Goal: Task Accomplishment & Management: Complete application form

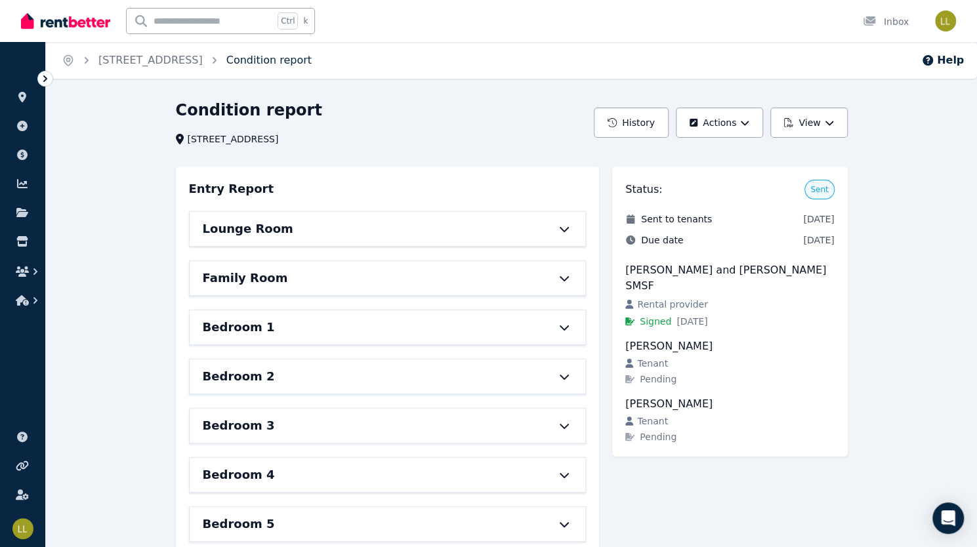
click at [277, 66] on link "Condition report" at bounding box center [268, 60] width 85 height 12
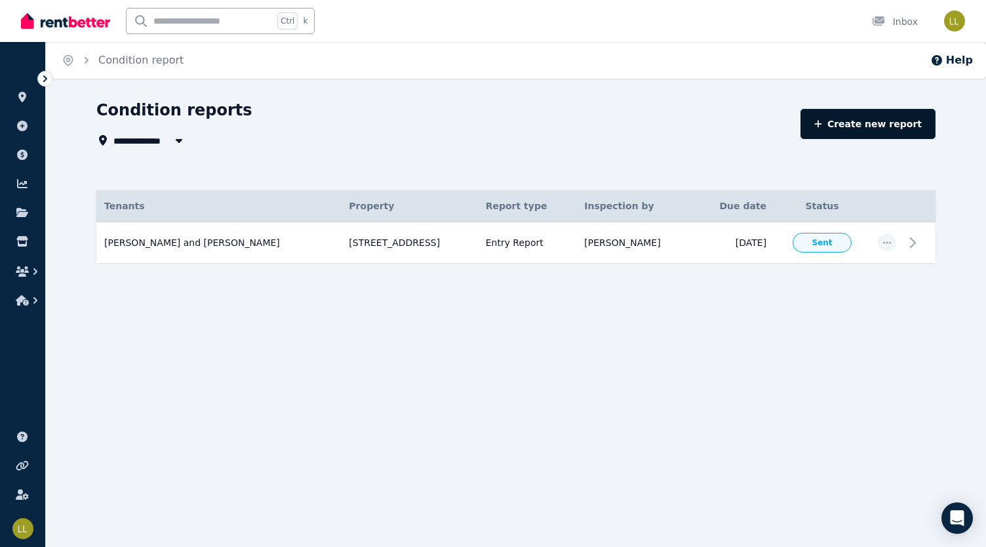
click at [881, 128] on link "Create new report" at bounding box center [868, 124] width 135 height 30
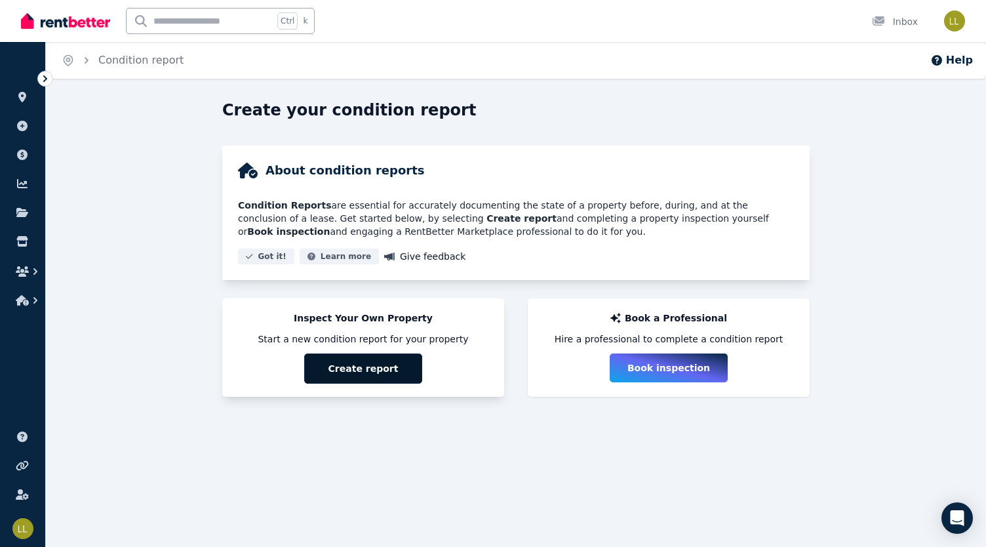
click at [382, 373] on button "Create report" at bounding box center [363, 369] width 118 height 30
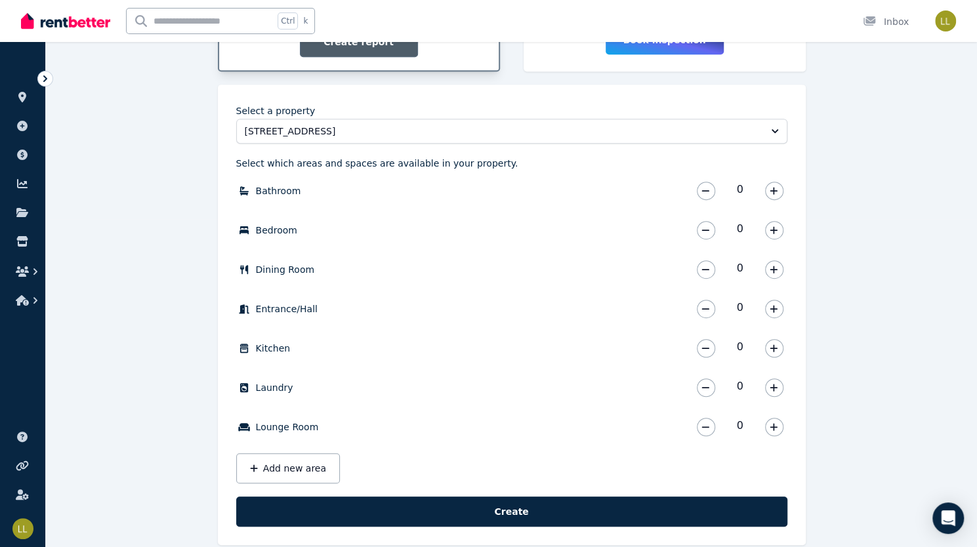
scroll to position [348, 0]
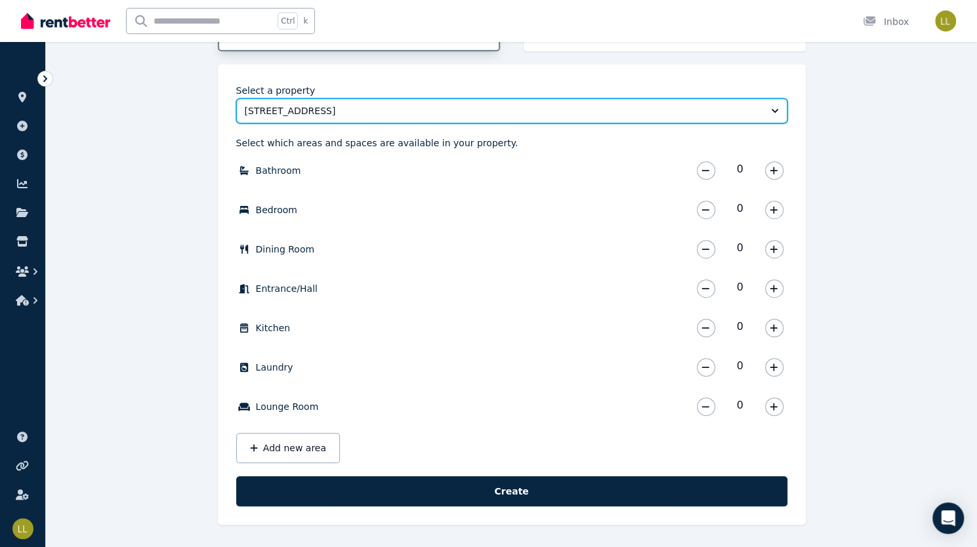
click at [773, 114] on button "[STREET_ADDRESS]" at bounding box center [511, 110] width 551 height 25
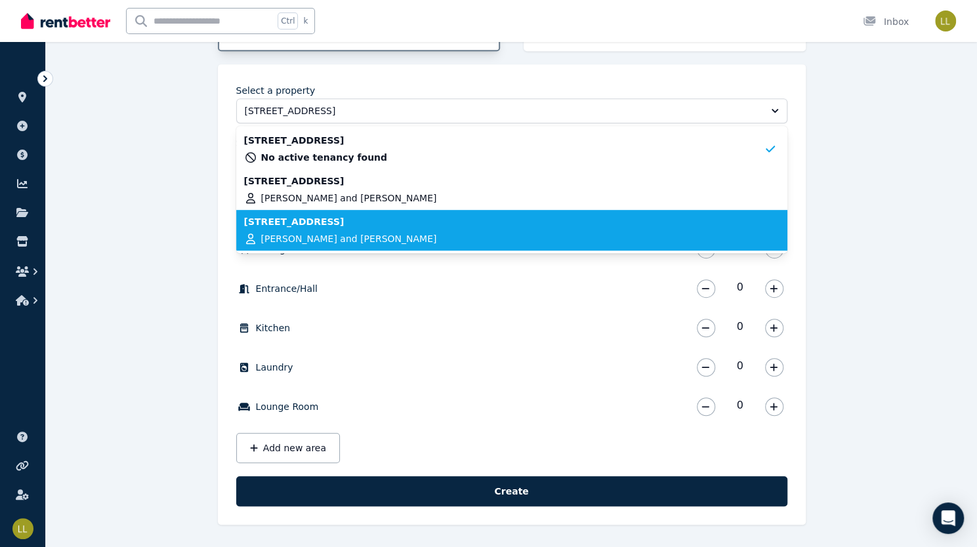
click at [437, 230] on div "[STREET_ADDRESS] [PERSON_NAME] and [PERSON_NAME]" at bounding box center [503, 230] width 519 height 30
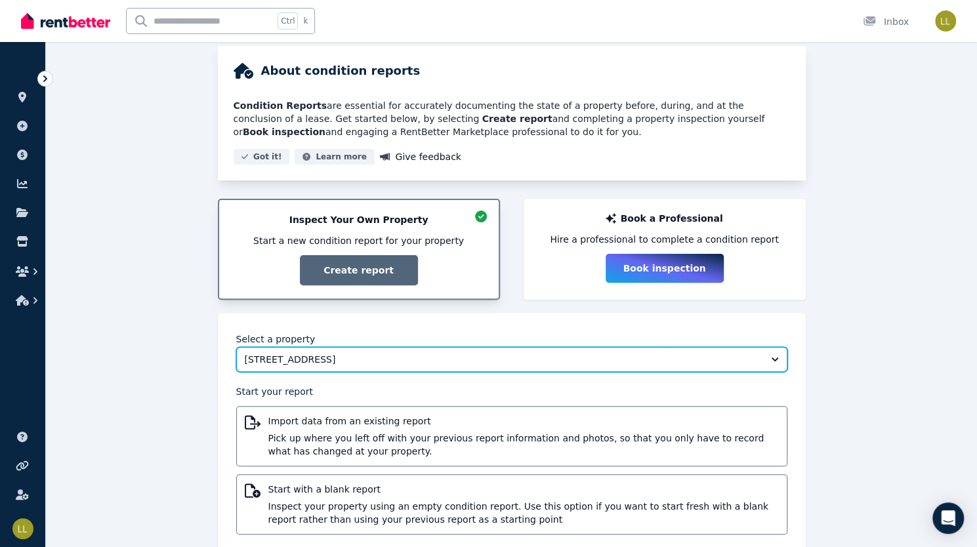
scroll to position [128, 0]
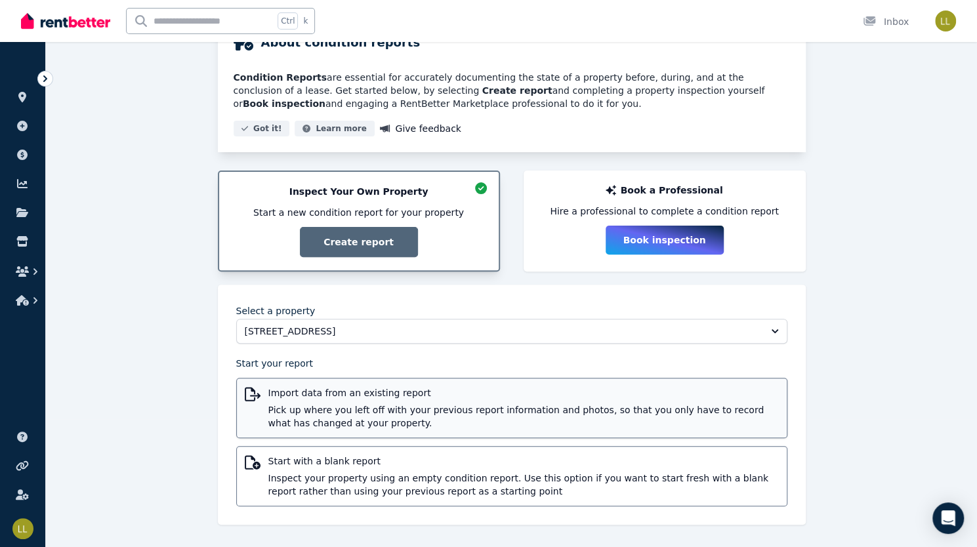
click at [456, 406] on span "Pick up where you left off with your previous report information and photos, so…" at bounding box center [523, 416] width 510 height 26
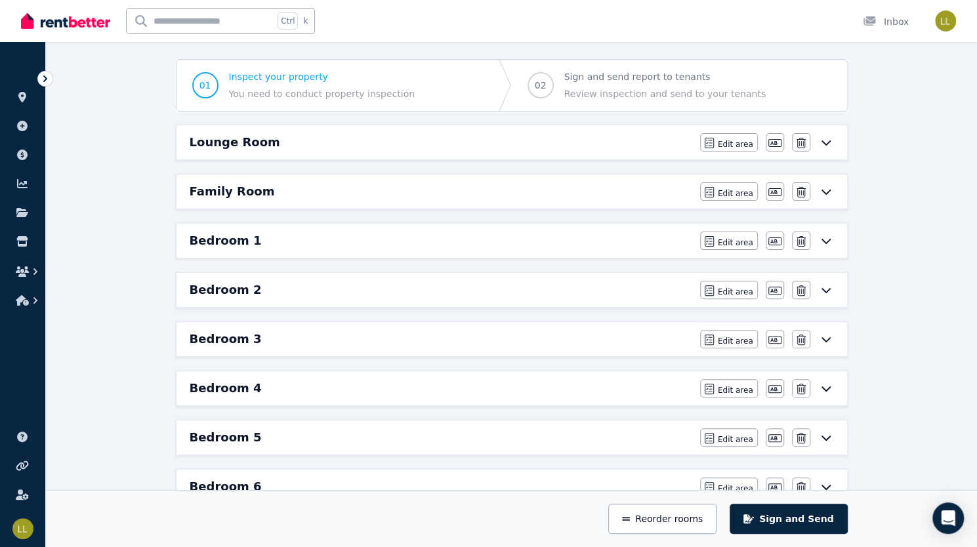
scroll to position [73, 0]
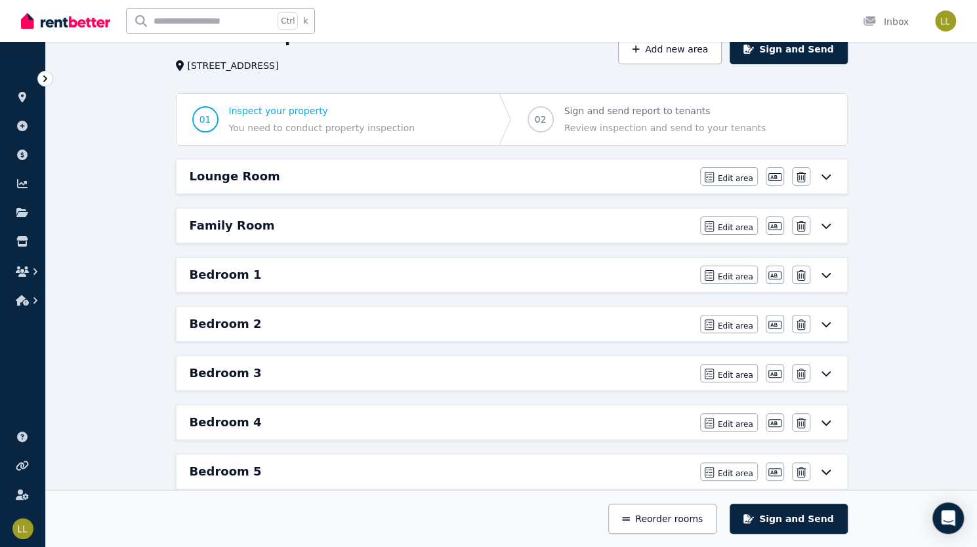
click at [537, 179] on div "Lounge Room" at bounding box center [441, 176] width 502 height 18
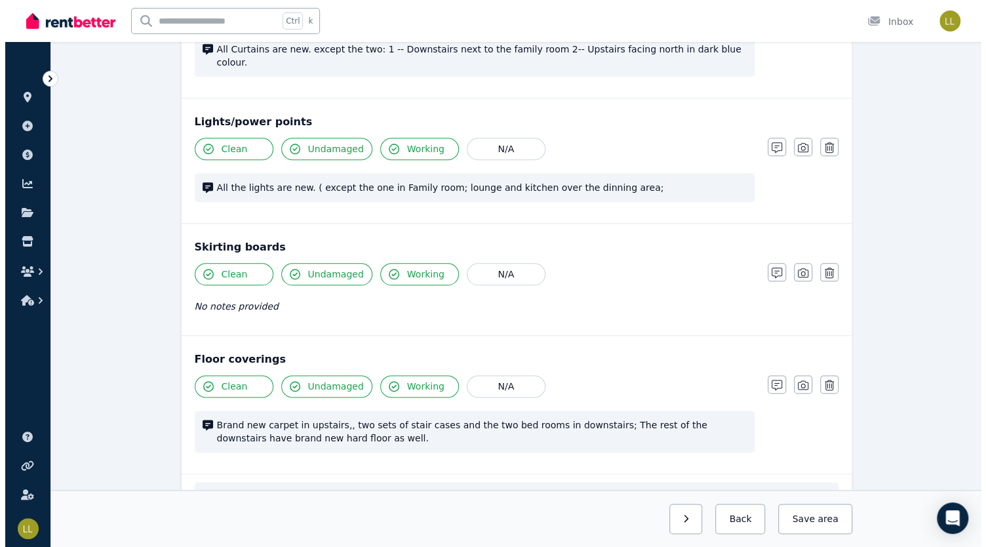
scroll to position [927, 0]
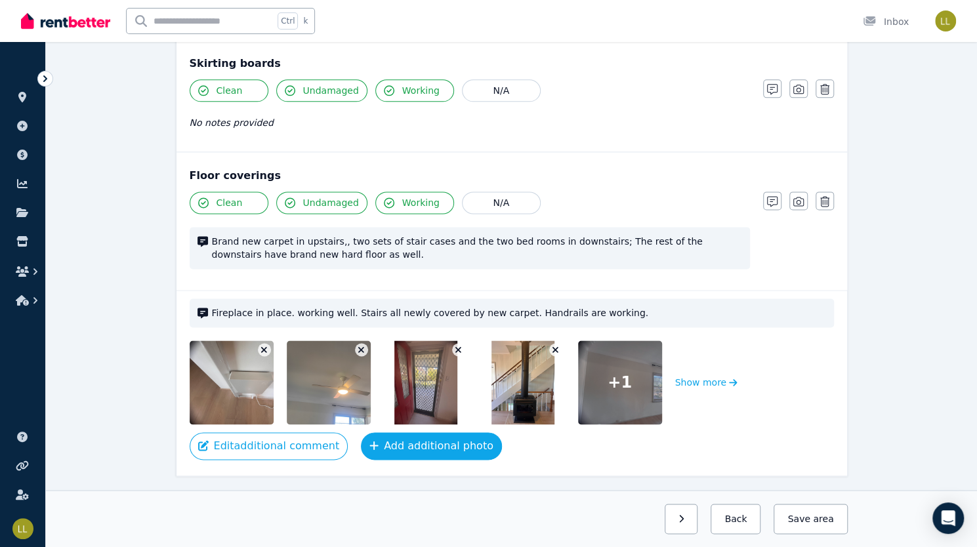
click at [390, 432] on button "Add additional photo" at bounding box center [431, 446] width 141 height 28
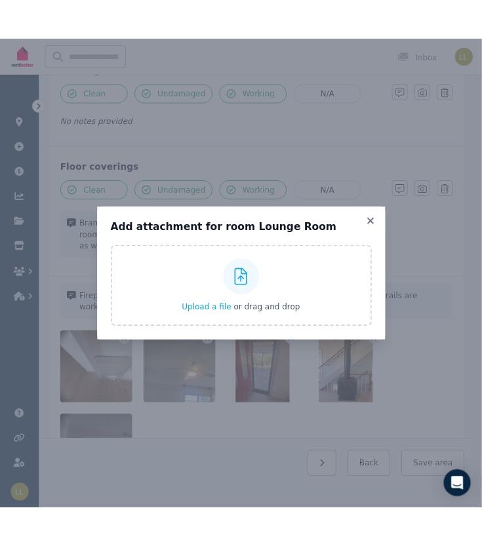
scroll to position [944, 0]
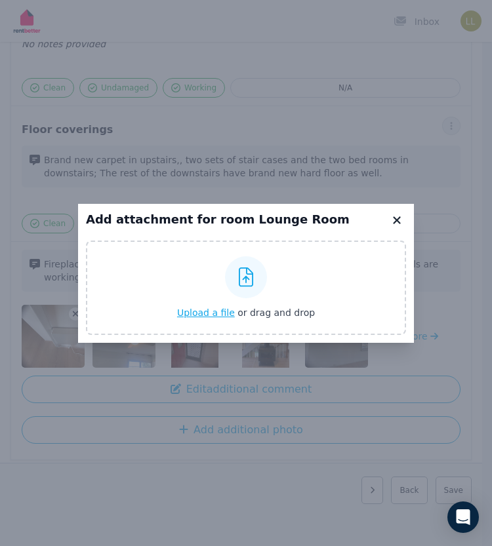
click at [397, 221] on icon at bounding box center [396, 220] width 13 height 12
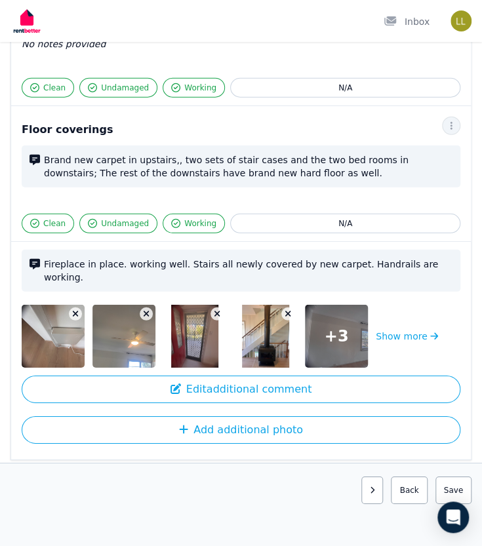
click at [341, 326] on span "+ 3" at bounding box center [337, 336] width 24 height 21
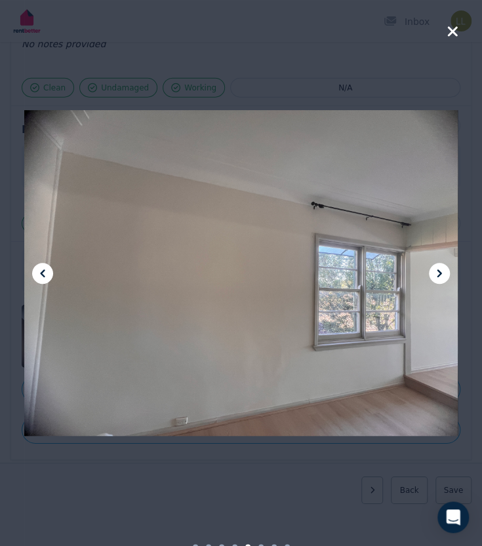
click at [437, 270] on icon at bounding box center [439, 274] width 5 height 8
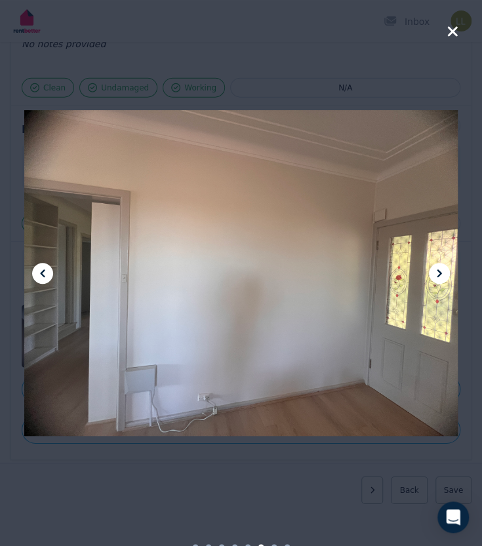
click at [437, 270] on icon at bounding box center [439, 274] width 5 height 8
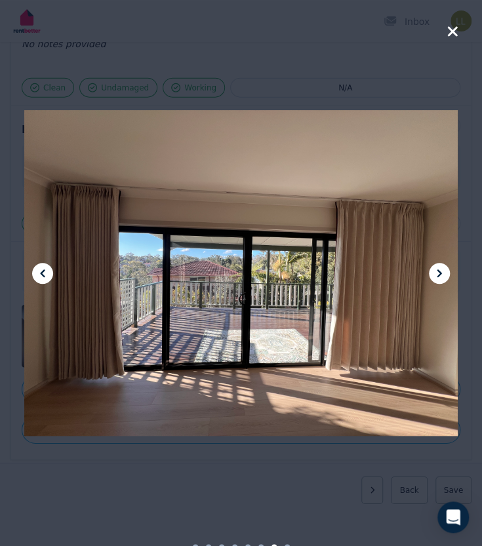
click at [437, 270] on icon at bounding box center [439, 274] width 5 height 8
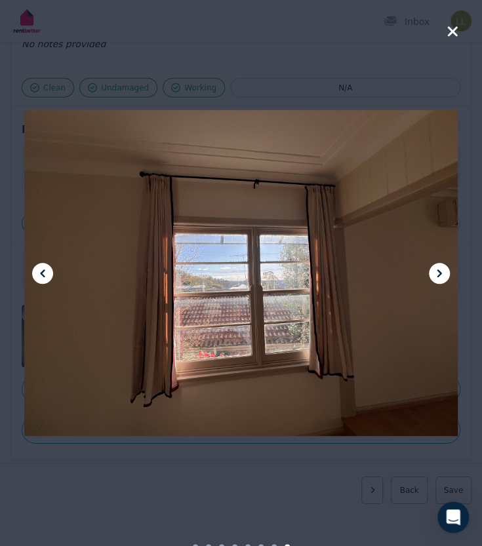
click at [437, 270] on icon at bounding box center [439, 274] width 5 height 8
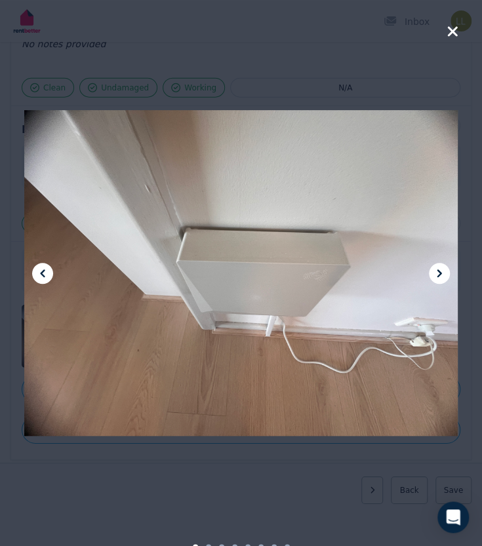
click at [437, 270] on icon at bounding box center [439, 274] width 5 height 8
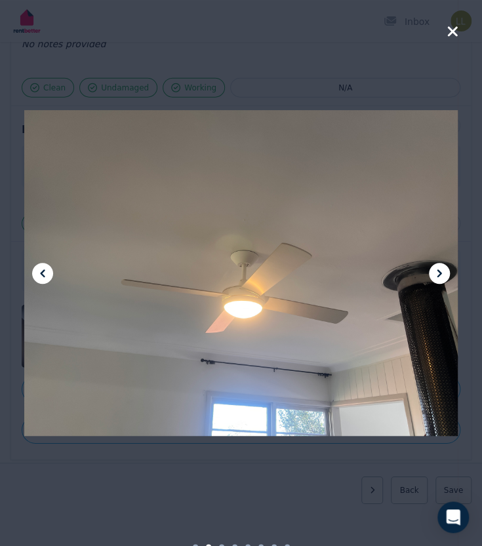
click at [447, 31] on icon "button" at bounding box center [453, 32] width 12 height 16
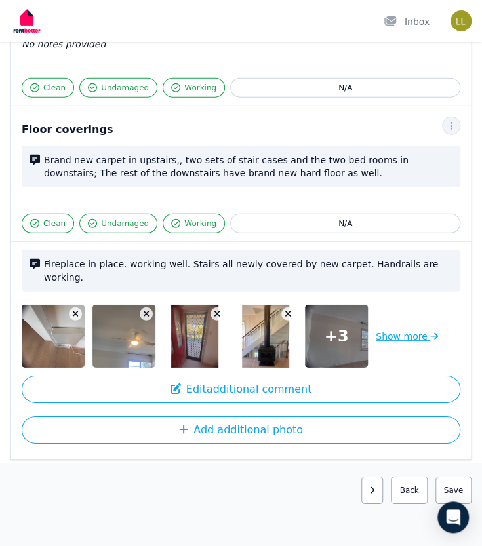
click at [392, 305] on button "Show more" at bounding box center [407, 336] width 62 height 63
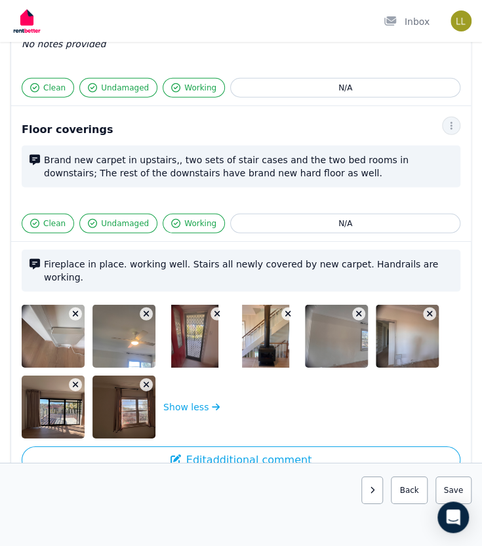
click at [74, 380] on icon "button" at bounding box center [75, 384] width 7 height 9
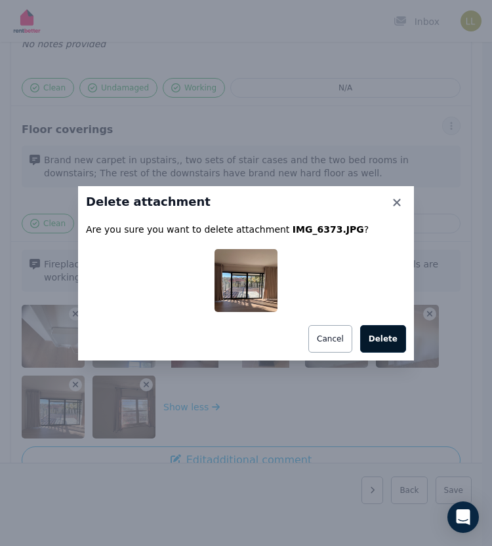
click at [394, 349] on button "Delete" at bounding box center [383, 339] width 46 height 28
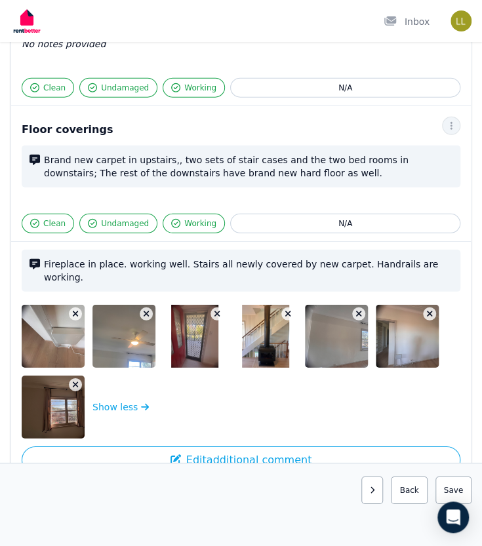
click at [357, 310] on icon "button" at bounding box center [358, 314] width 7 height 9
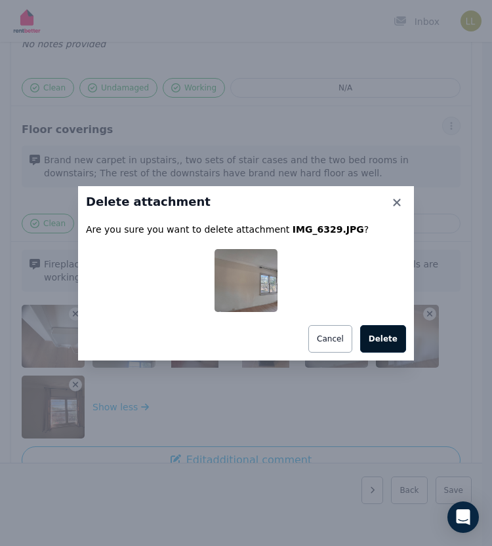
click at [380, 341] on button "Delete" at bounding box center [383, 339] width 46 height 28
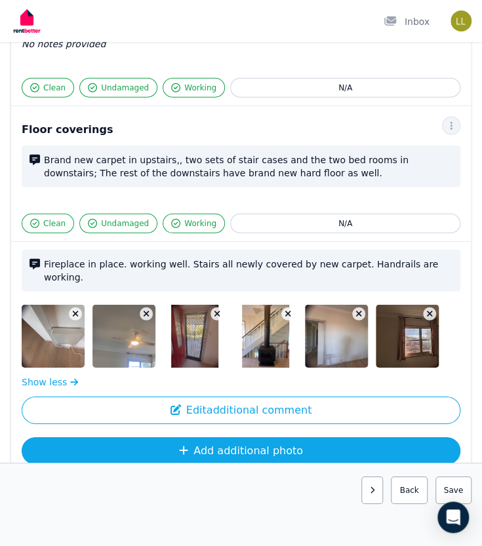
click at [211, 437] on button "Add additional photo" at bounding box center [241, 451] width 439 height 28
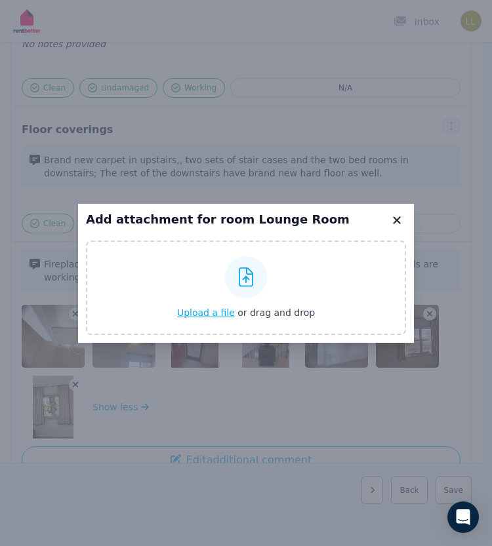
click at [397, 220] on icon at bounding box center [396, 219] width 7 height 7
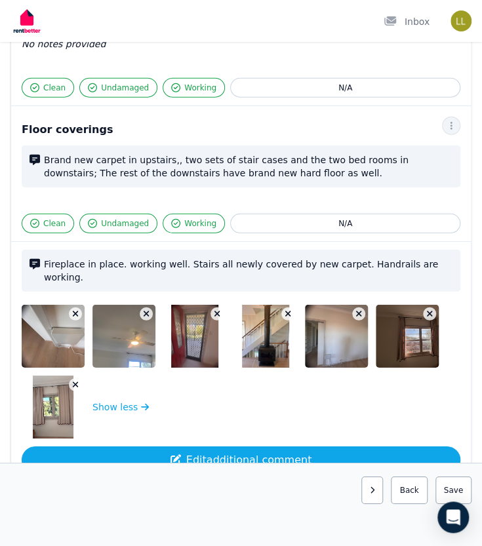
click at [208, 447] on button "Edit additional comment" at bounding box center [241, 461] width 439 height 28
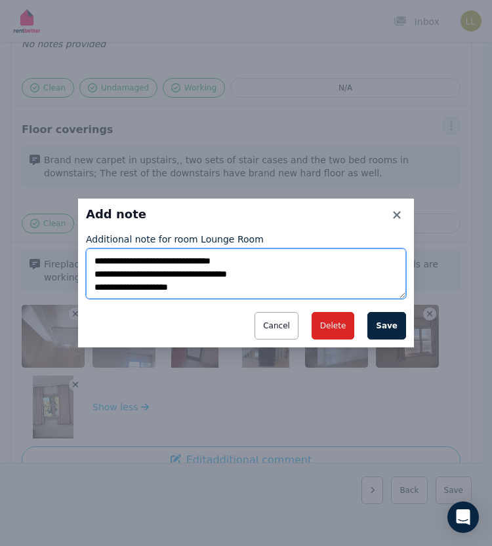
click at [202, 288] on textarea "**********" at bounding box center [246, 274] width 320 height 51
click at [248, 289] on textarea "**********" at bounding box center [246, 274] width 320 height 51
type textarea "**********"
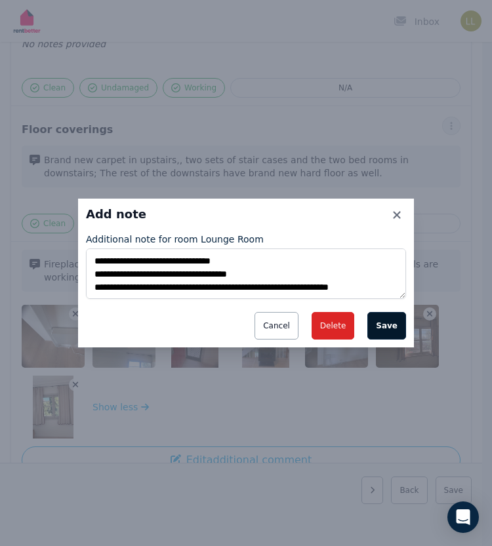
click at [394, 327] on button "Save" at bounding box center [386, 326] width 39 height 28
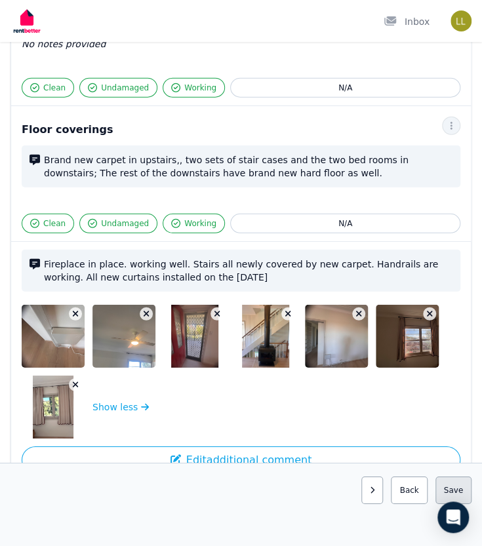
click at [464, 486] on button "Save area" at bounding box center [454, 491] width 36 height 28
click at [363, 498] on button "button" at bounding box center [362, 491] width 22 height 28
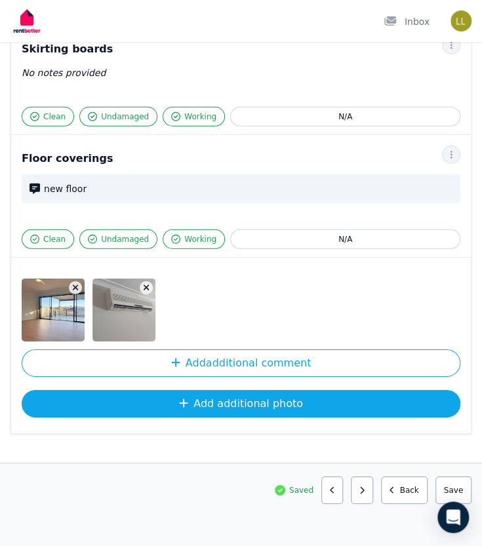
click at [231, 396] on button "Add additional photo" at bounding box center [241, 404] width 439 height 28
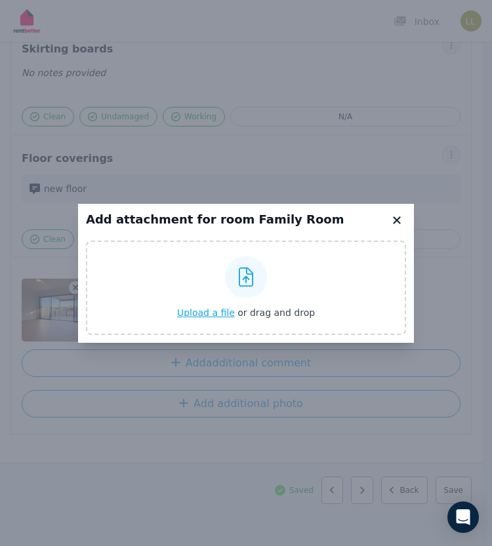
click at [400, 224] on icon at bounding box center [396, 220] width 13 height 12
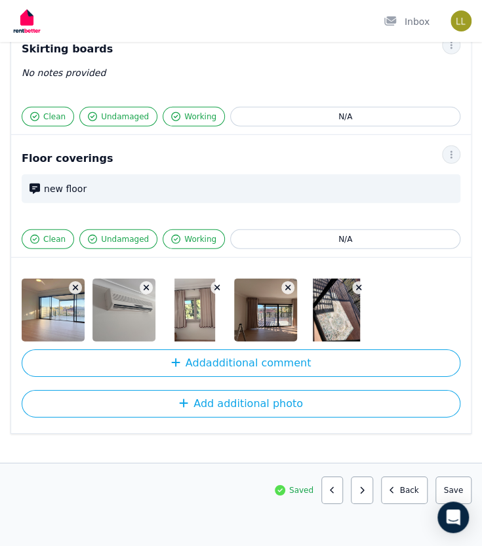
click at [214, 285] on icon "button" at bounding box center [217, 288] width 6 height 6
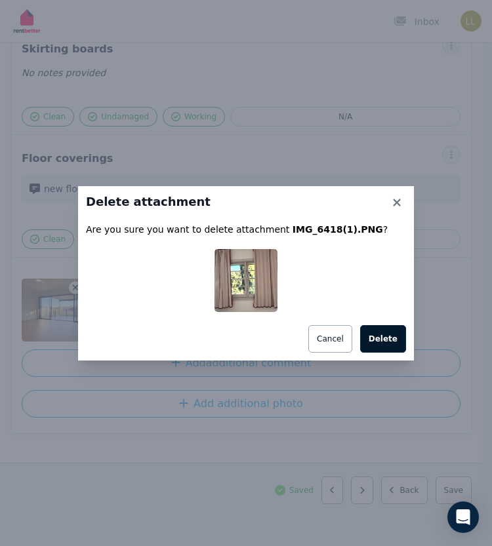
click at [384, 342] on button "Delete" at bounding box center [383, 339] width 46 height 28
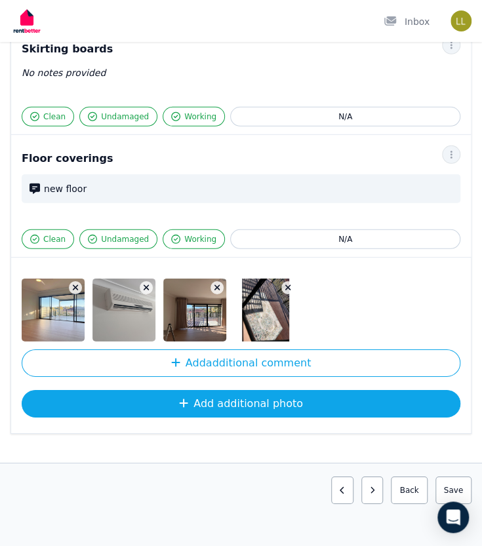
click at [167, 403] on button "Add additional photo" at bounding box center [241, 404] width 439 height 28
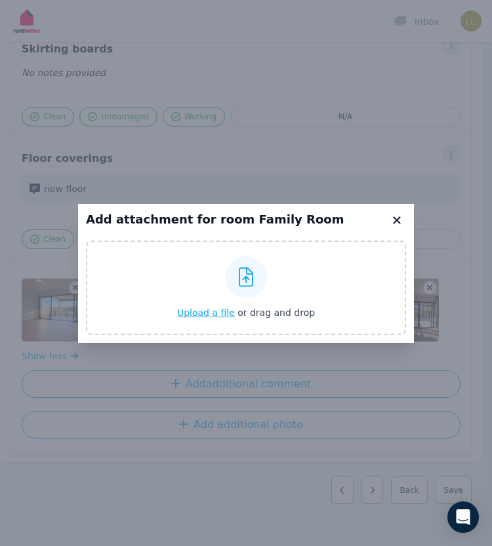
click at [397, 220] on icon at bounding box center [396, 220] width 13 height 12
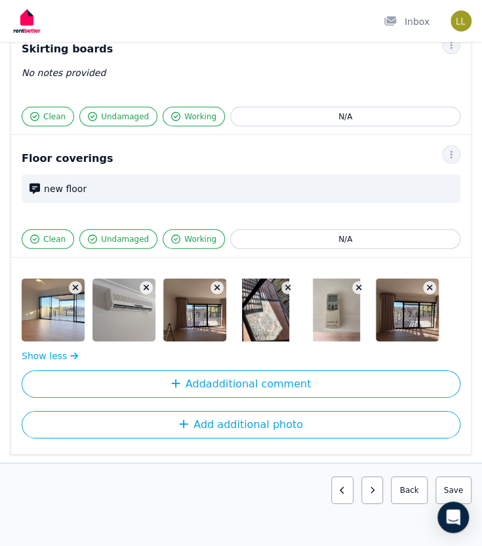
click at [214, 284] on icon "button" at bounding box center [217, 287] width 7 height 9
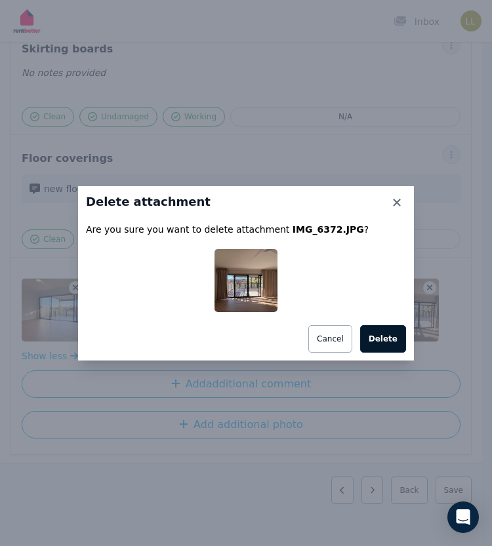
click at [400, 338] on button "Delete" at bounding box center [383, 339] width 46 height 28
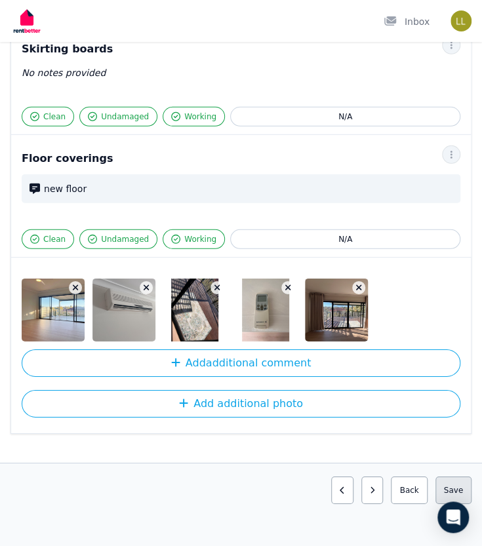
click at [453, 487] on button "Save area" at bounding box center [454, 491] width 36 height 28
click at [373, 493] on button "button" at bounding box center [362, 491] width 22 height 28
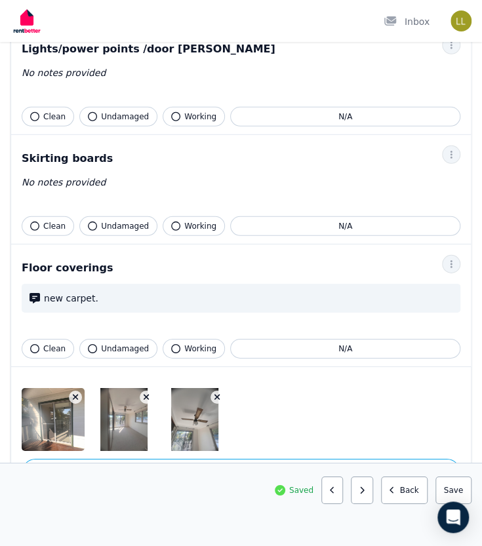
scroll to position [1110, 0]
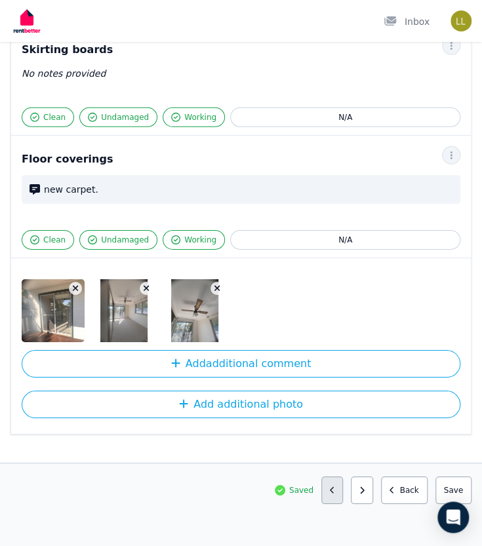
click at [336, 493] on button "button" at bounding box center [332, 491] width 22 height 28
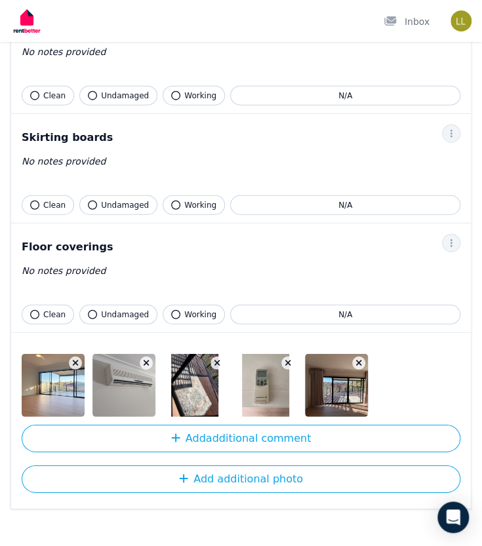
scroll to position [1002, 0]
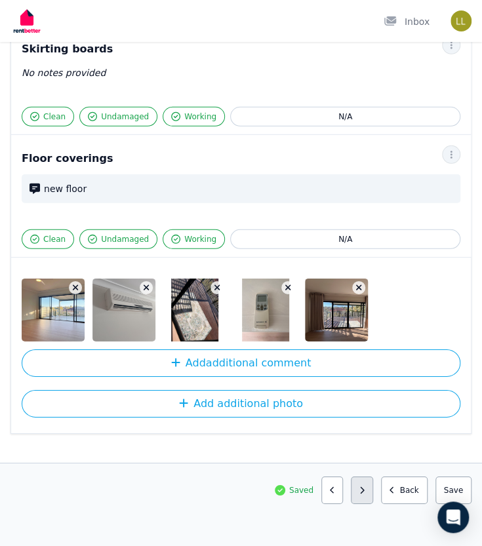
click at [369, 498] on button "button" at bounding box center [362, 491] width 22 height 28
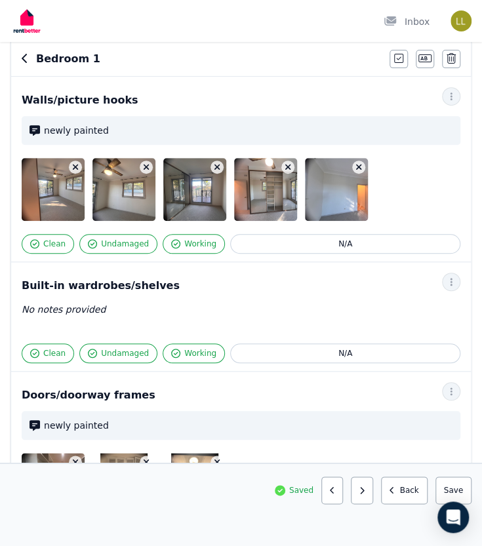
scroll to position [1110, 0]
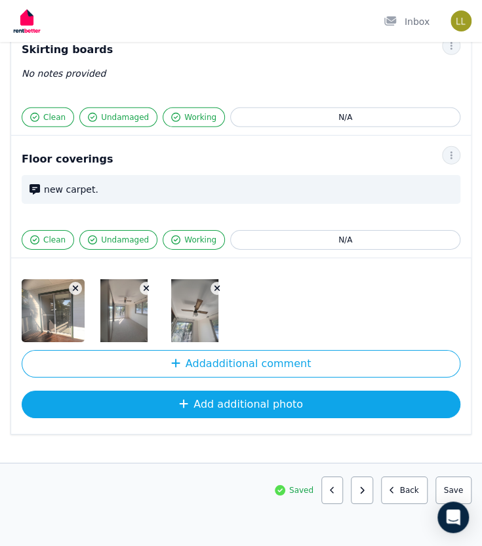
click at [172, 401] on button "Add additional photo" at bounding box center [241, 405] width 439 height 28
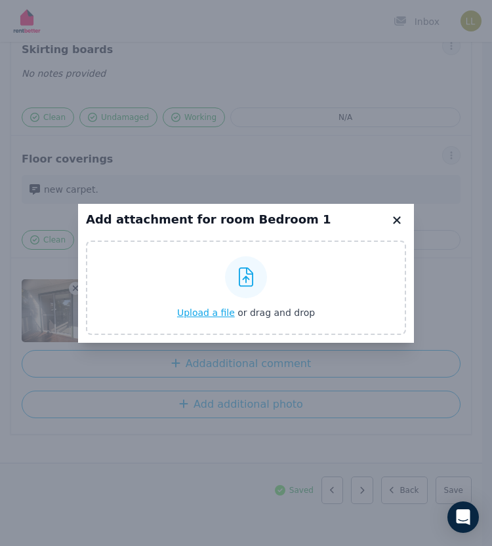
click at [392, 217] on icon at bounding box center [396, 220] width 13 height 12
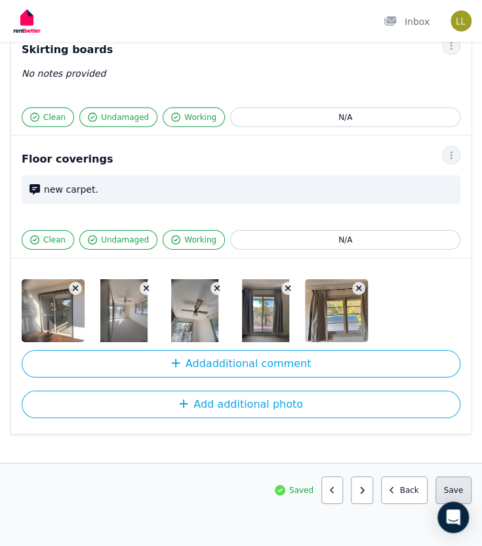
click at [459, 493] on button "Save area" at bounding box center [454, 491] width 36 height 28
click at [365, 492] on icon "button" at bounding box center [361, 491] width 5 height 8
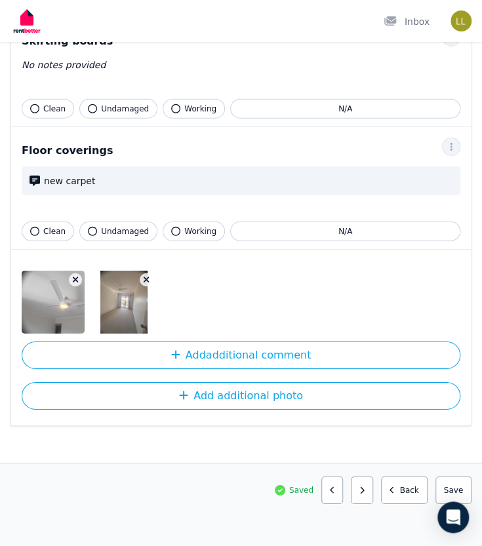
scroll to position [945, 0]
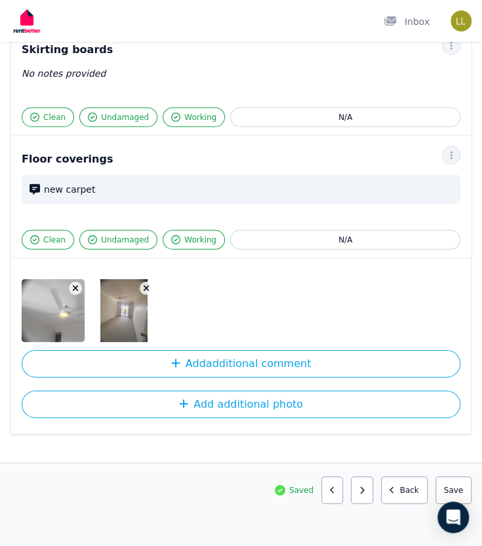
click at [365, 492] on icon "button" at bounding box center [361, 491] width 5 height 8
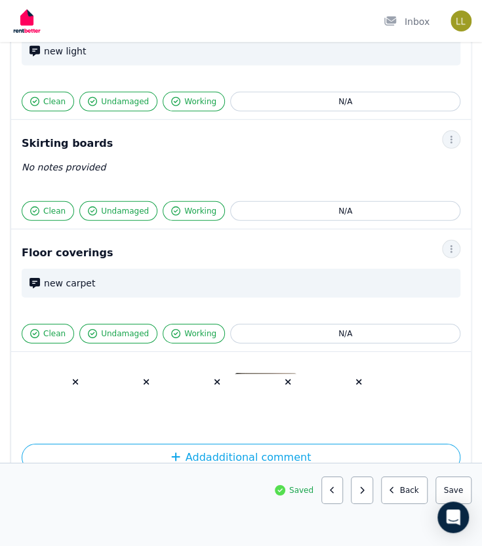
scroll to position [1097, 0]
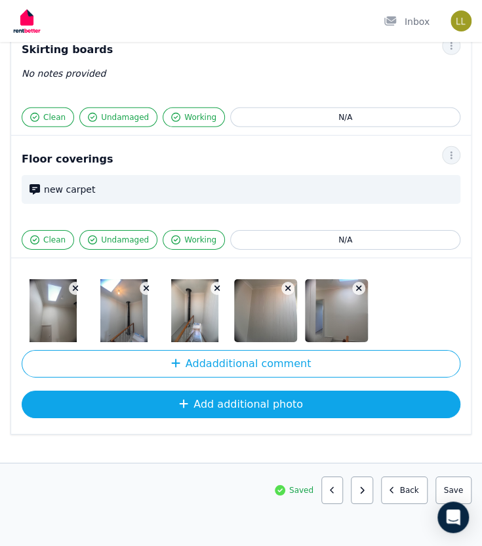
click at [331, 396] on button "Add additional photo" at bounding box center [241, 405] width 439 height 28
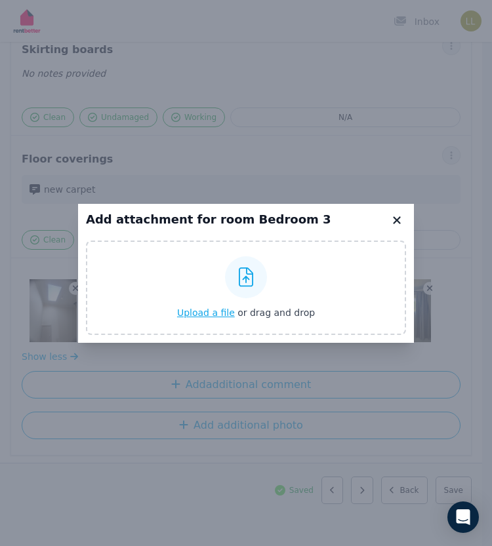
click at [396, 217] on icon at bounding box center [396, 220] width 13 height 12
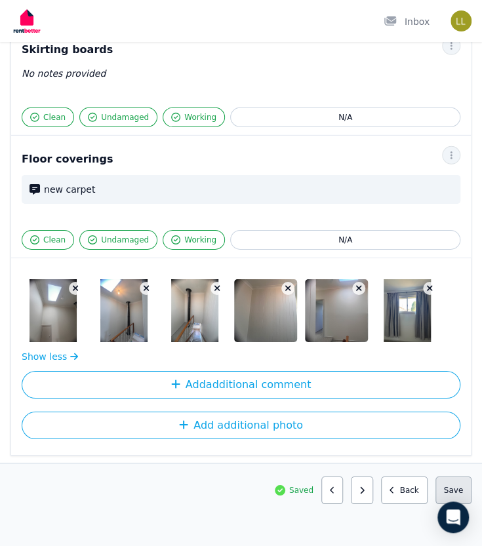
click at [453, 490] on button "Save area" at bounding box center [454, 491] width 36 height 28
click at [365, 495] on button "button" at bounding box center [362, 491] width 22 height 28
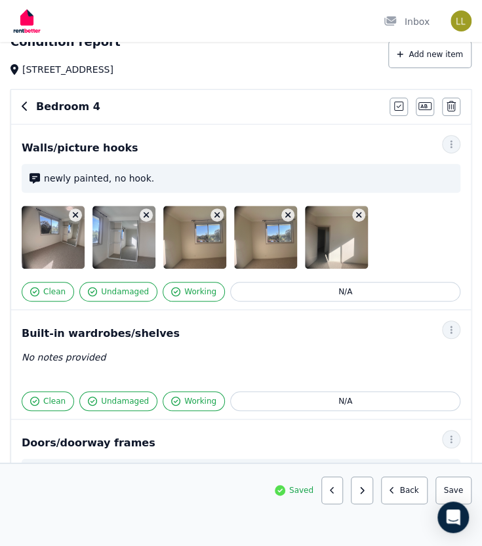
scroll to position [52, 0]
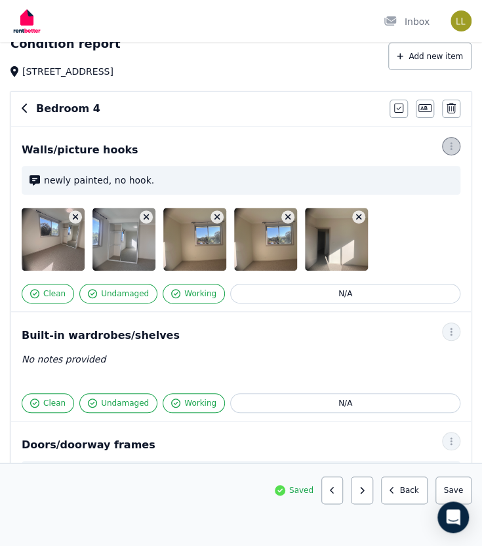
click at [453, 146] on icon "button" at bounding box center [451, 146] width 10 height 9
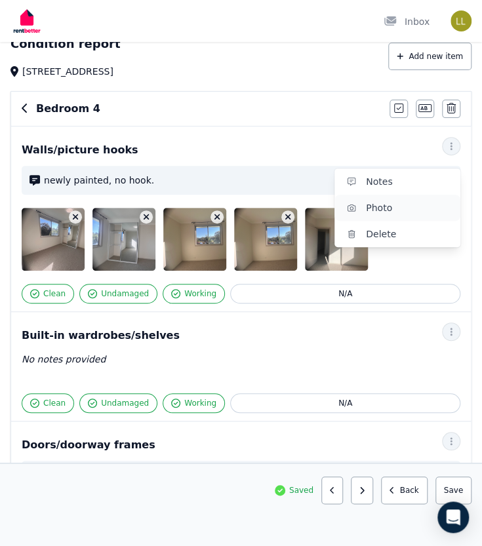
click at [370, 213] on span "Photo" at bounding box center [408, 208] width 84 height 16
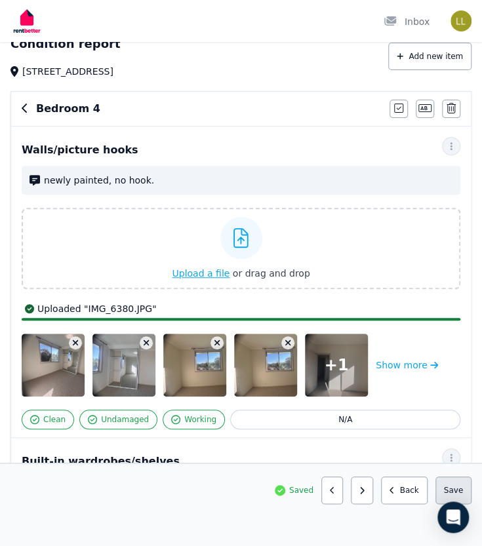
click at [454, 486] on button "Save area" at bounding box center [454, 491] width 36 height 28
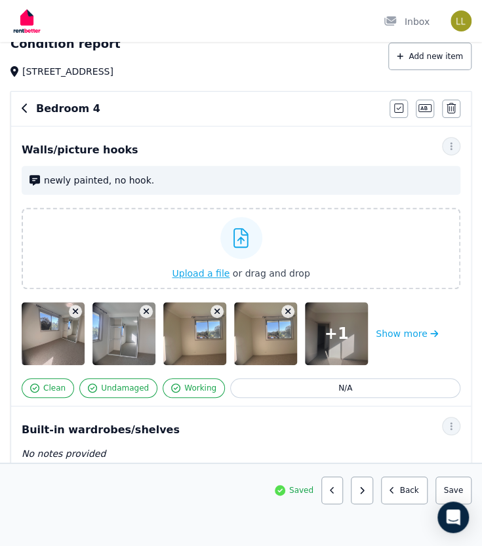
click at [287, 309] on icon "button" at bounding box center [288, 311] width 7 height 9
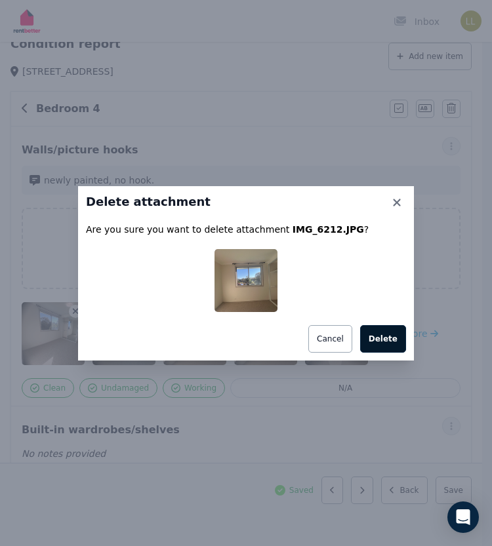
click at [386, 344] on button "Delete" at bounding box center [383, 339] width 46 height 28
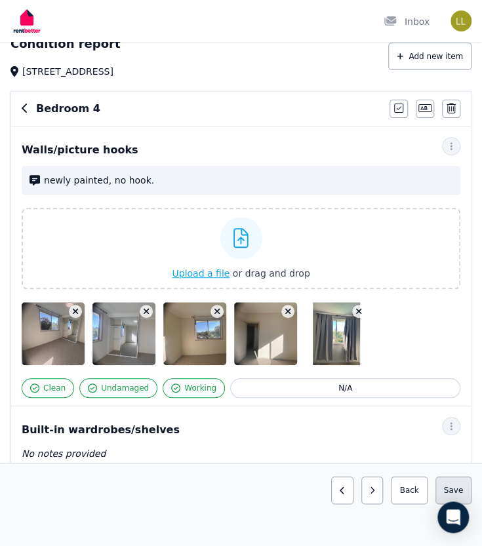
click at [463, 496] on button "Save area" at bounding box center [454, 491] width 36 height 28
click at [373, 483] on button "button" at bounding box center [362, 491] width 22 height 28
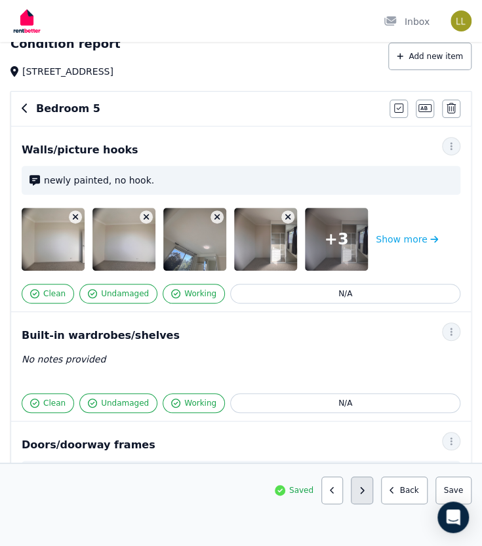
click at [365, 488] on icon "button" at bounding box center [361, 491] width 5 height 8
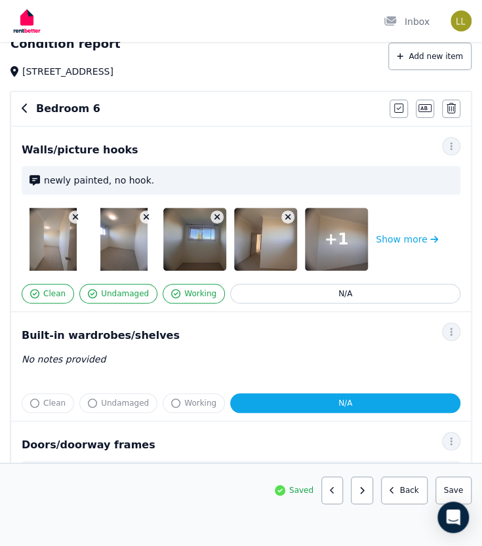
click at [365, 488] on icon "button" at bounding box center [361, 491] width 5 height 8
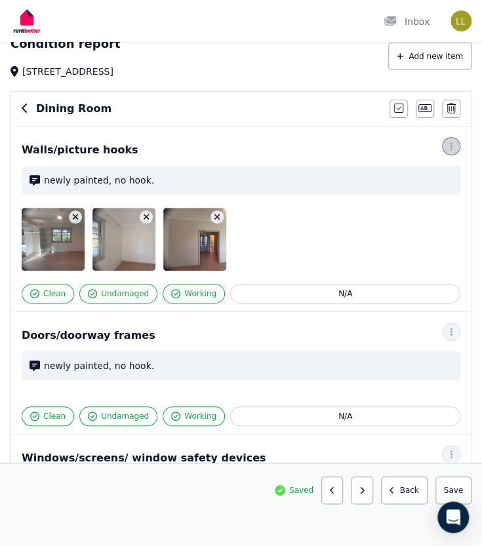
click at [453, 153] on span "button" at bounding box center [451, 146] width 18 height 18
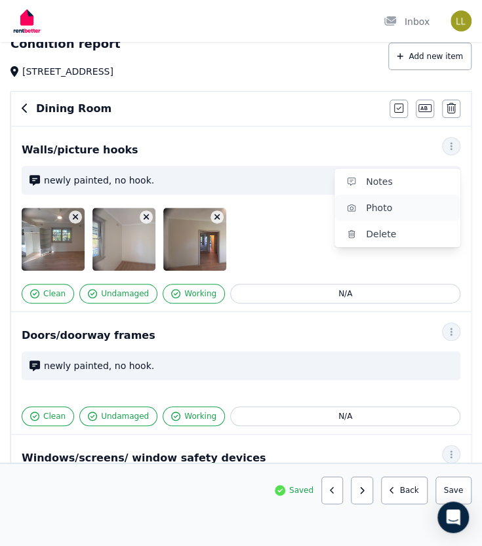
click at [375, 209] on span "Photo" at bounding box center [408, 208] width 84 height 16
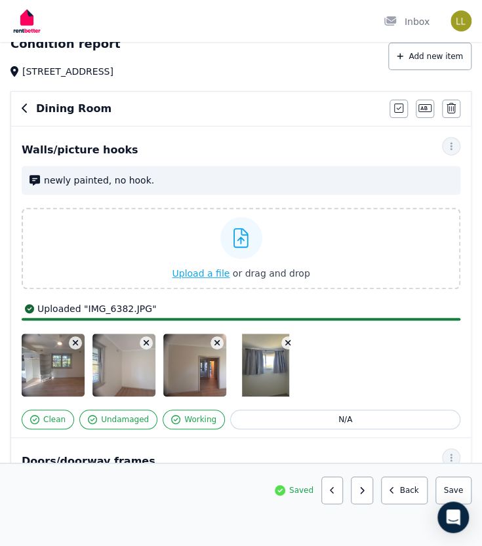
click at [286, 340] on icon "button" at bounding box center [288, 343] width 6 height 6
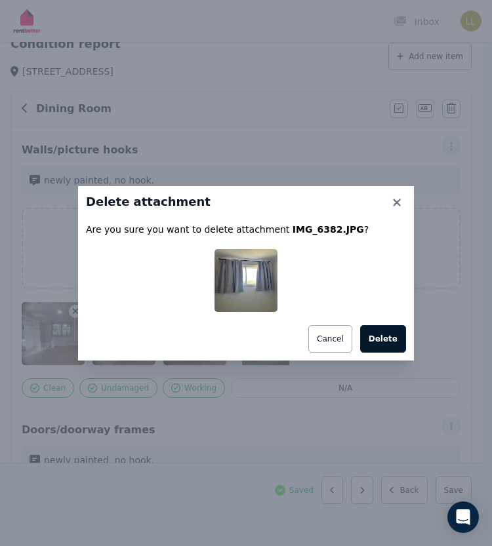
click at [391, 338] on button "Delete" at bounding box center [383, 339] width 46 height 28
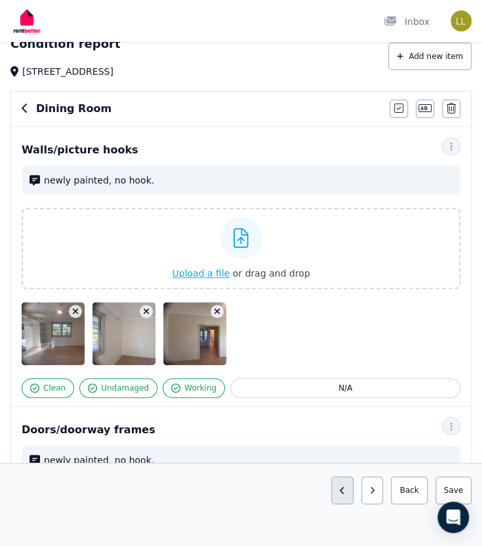
click at [350, 495] on button "button" at bounding box center [342, 491] width 22 height 28
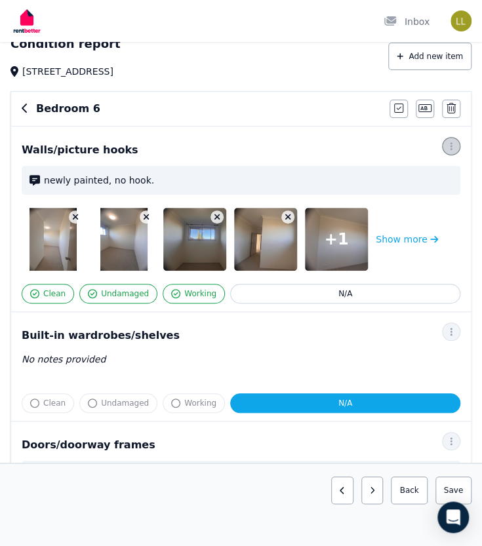
click at [453, 146] on icon "button" at bounding box center [451, 146] width 10 height 9
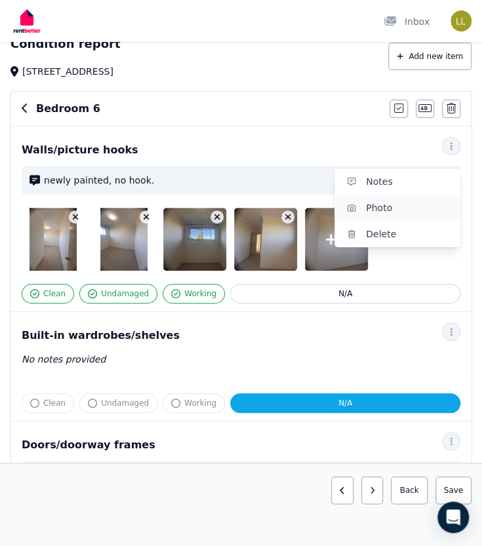
click at [376, 208] on span "Photo" at bounding box center [408, 208] width 84 height 16
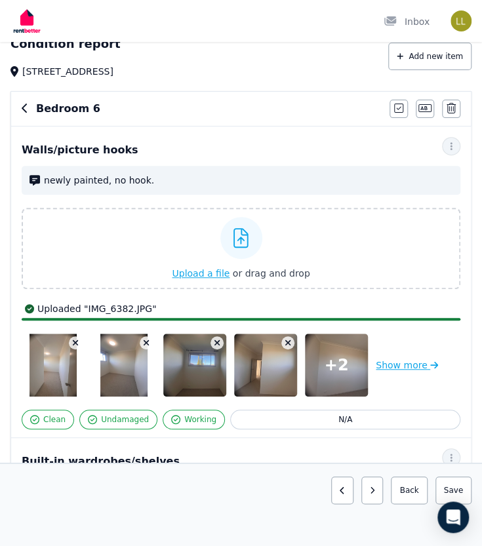
click at [392, 367] on button "Show more" at bounding box center [407, 365] width 62 height 63
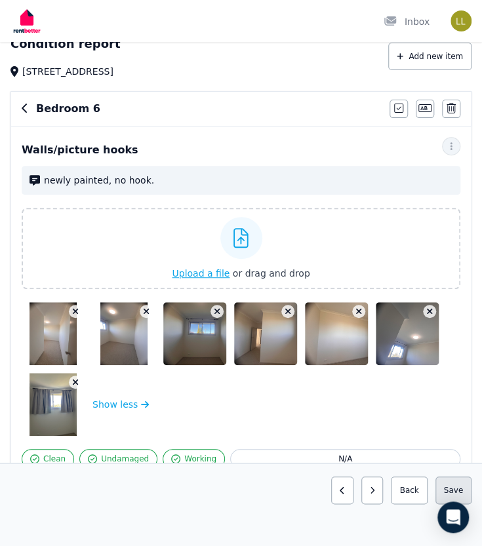
click at [456, 490] on button "Save area" at bounding box center [454, 491] width 36 height 28
click at [366, 492] on button "button" at bounding box center [362, 491] width 22 height 28
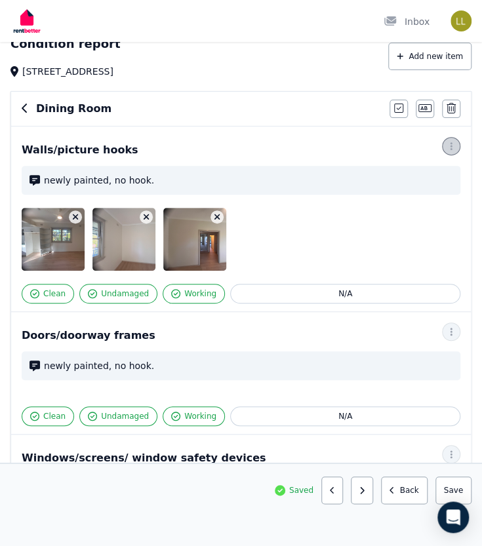
click at [451, 144] on icon "button" at bounding box center [451, 146] width 10 height 9
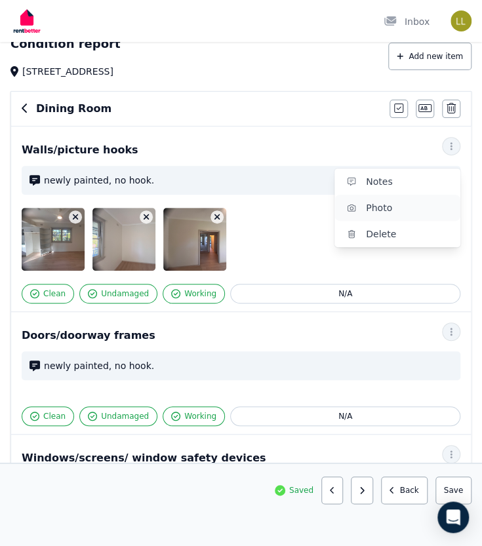
click at [369, 209] on span "Photo" at bounding box center [408, 208] width 84 height 16
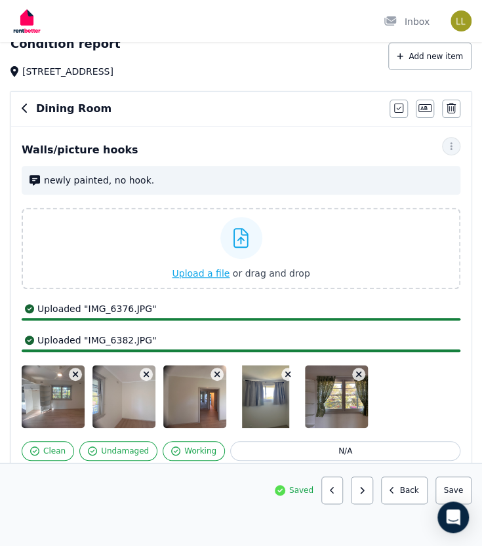
click at [285, 375] on icon "button" at bounding box center [288, 374] width 7 height 9
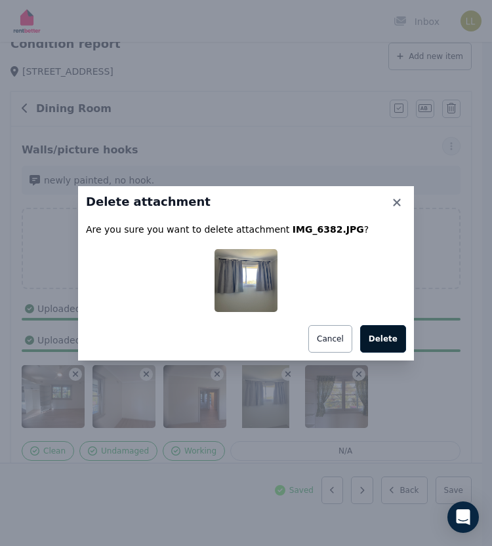
click at [381, 339] on button "Delete" at bounding box center [383, 339] width 46 height 28
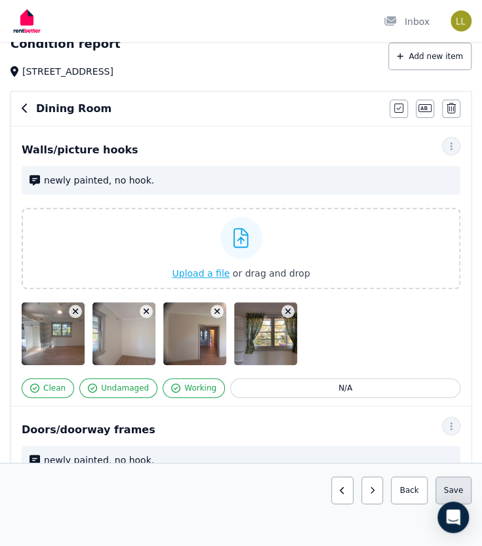
click at [460, 491] on button "Save area" at bounding box center [454, 491] width 36 height 28
click at [369, 500] on button "button" at bounding box center [362, 491] width 22 height 28
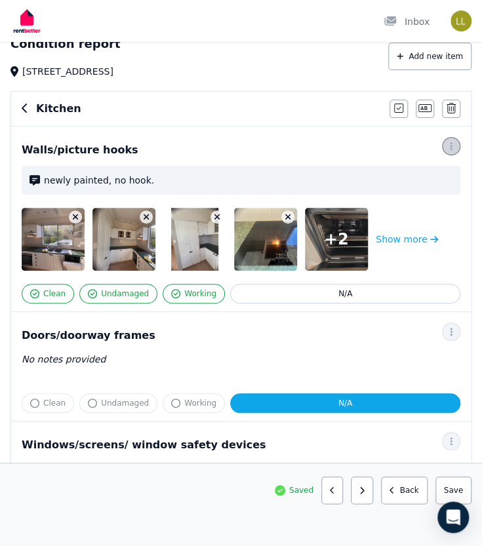
click at [454, 146] on icon "button" at bounding box center [451, 146] width 10 height 9
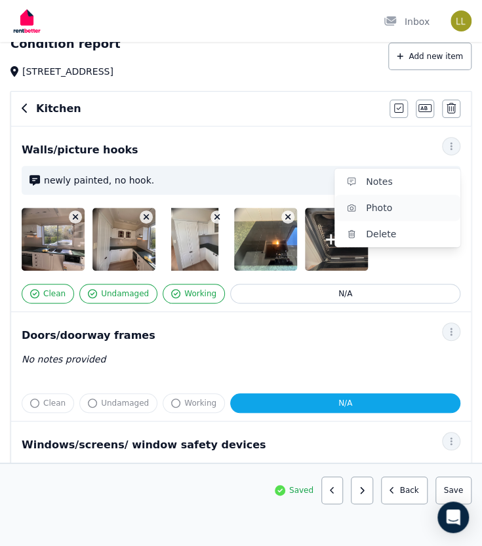
click at [374, 210] on span "Photo" at bounding box center [408, 208] width 84 height 16
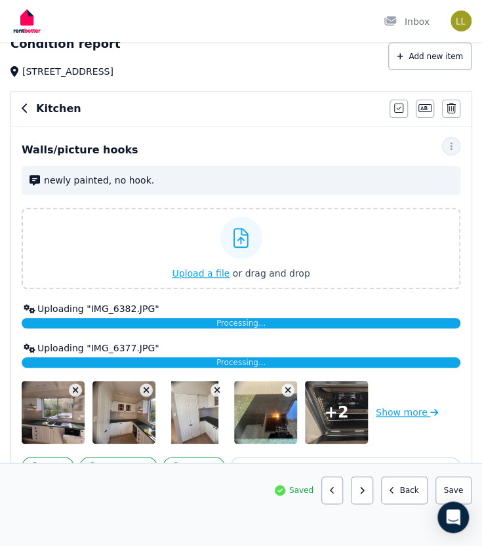
click at [407, 409] on button "Show more" at bounding box center [407, 412] width 62 height 63
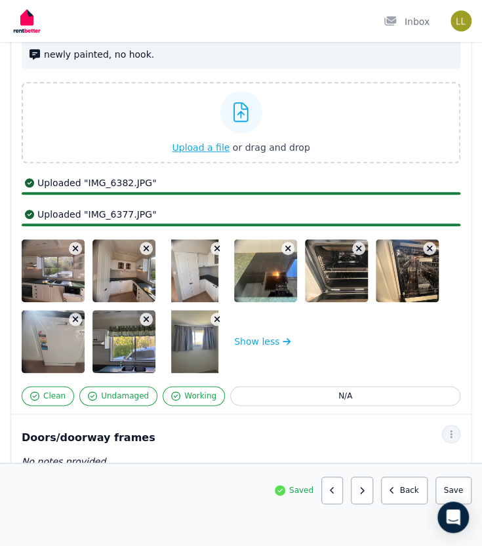
scroll to position [193, 0]
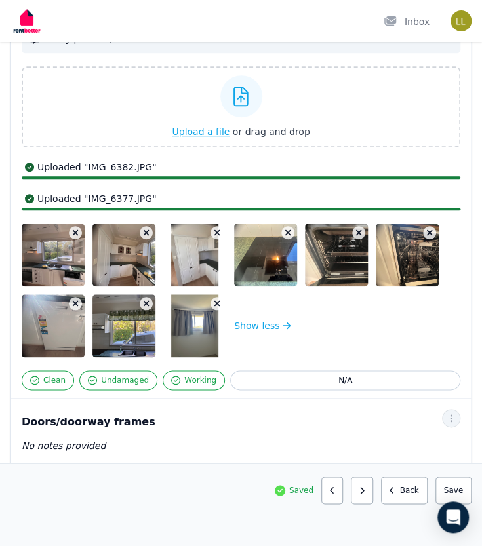
click at [218, 304] on div "Clean Undamaged Working N/A newly painted, no hook. Upload a file or drag and d…" at bounding box center [241, 207] width 439 height 366
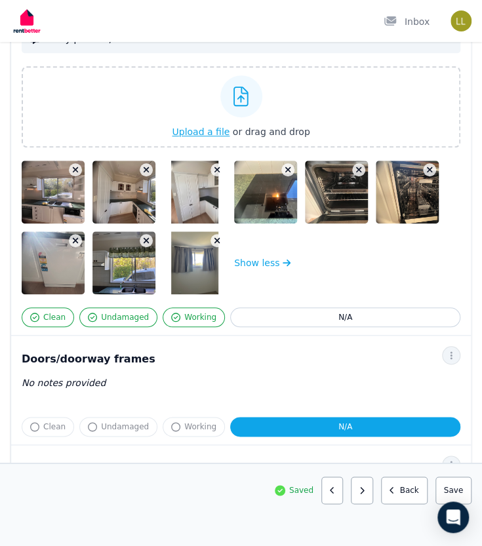
click at [214, 239] on icon "button" at bounding box center [217, 240] width 7 height 9
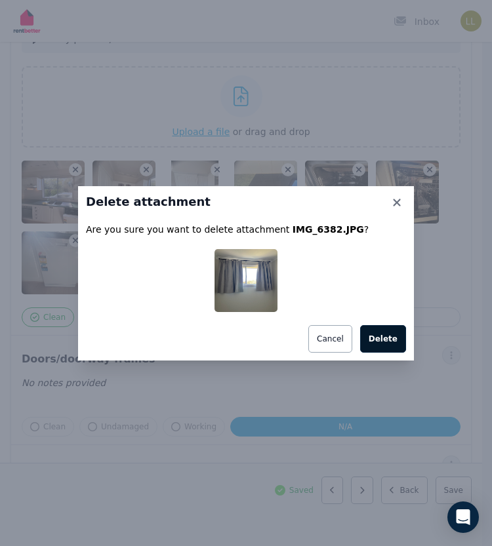
click at [390, 341] on button "Delete" at bounding box center [383, 339] width 46 height 28
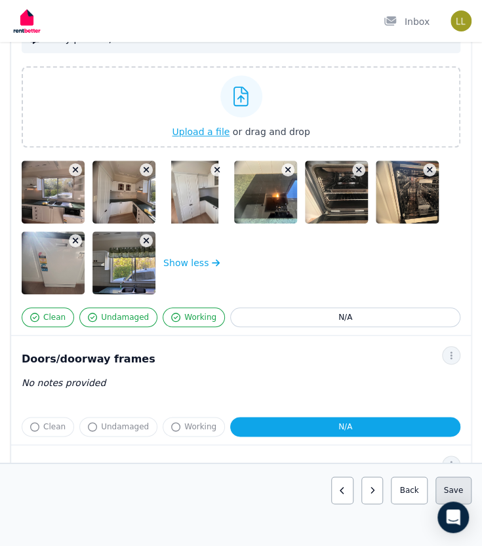
click at [453, 489] on button "Save area" at bounding box center [454, 491] width 36 height 28
click at [451, 487] on button "Save area" at bounding box center [454, 491] width 36 height 28
click at [409, 497] on button "Back" at bounding box center [404, 491] width 47 height 28
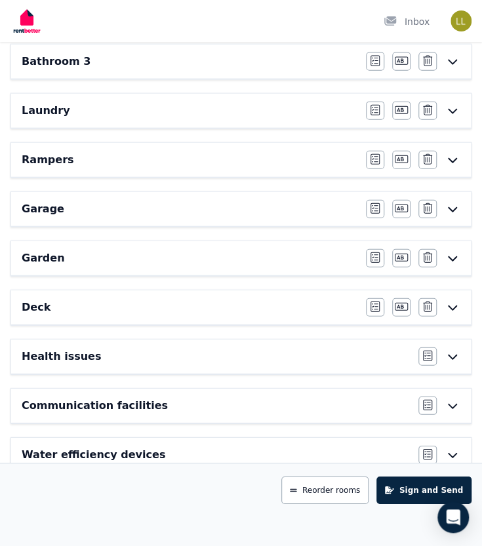
scroll to position [909, 0]
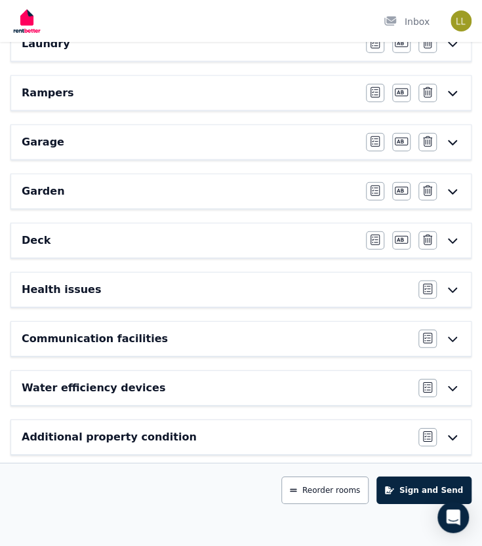
click at [453, 432] on icon at bounding box center [453, 437] width 16 height 10
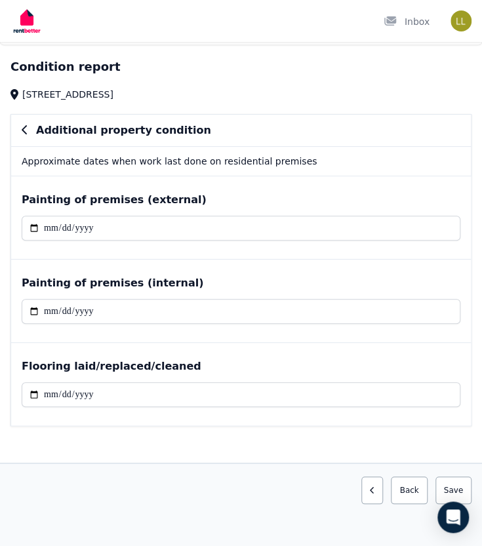
scroll to position [0, 0]
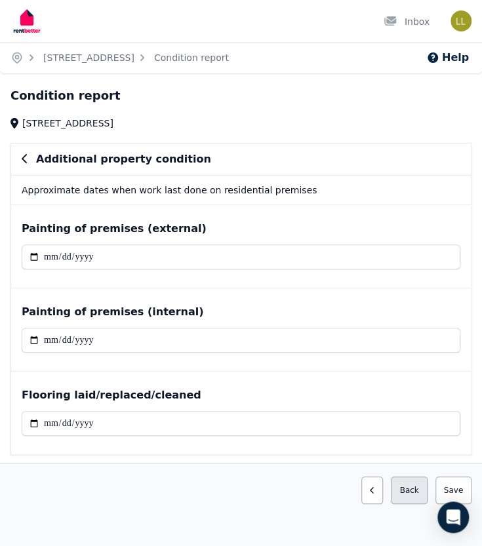
click at [409, 491] on button "Back" at bounding box center [409, 491] width 36 height 28
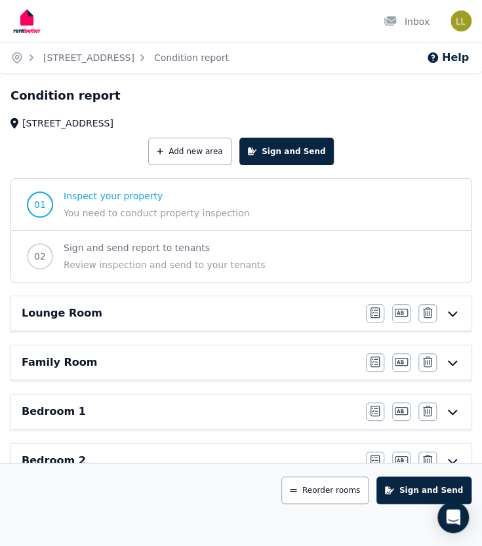
click at [456, 314] on icon at bounding box center [453, 313] width 16 height 10
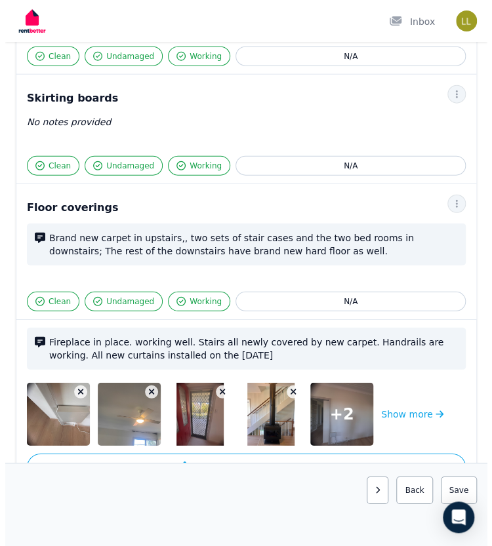
scroll to position [957, 0]
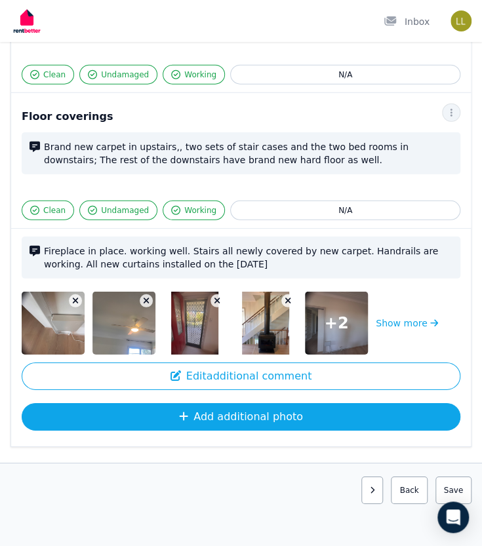
click at [215, 403] on button "Add additional photo" at bounding box center [241, 417] width 439 height 28
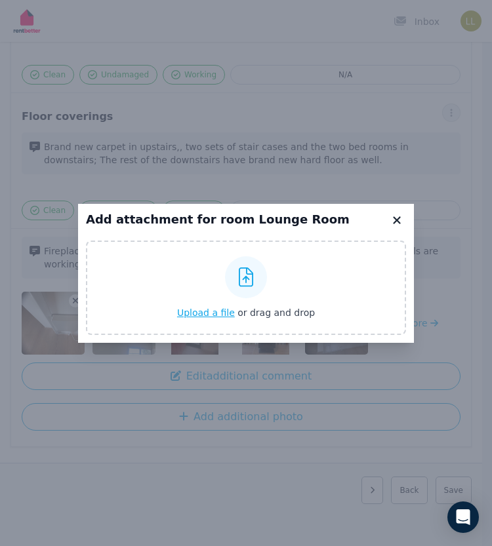
click at [401, 220] on icon at bounding box center [396, 220] width 13 height 12
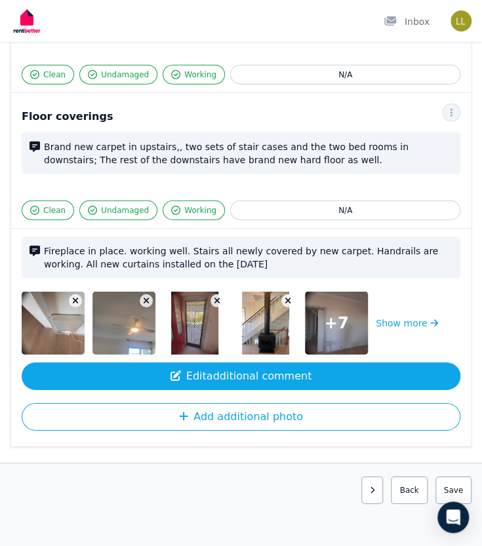
click at [237, 365] on button "Edit additional comment" at bounding box center [241, 377] width 439 height 28
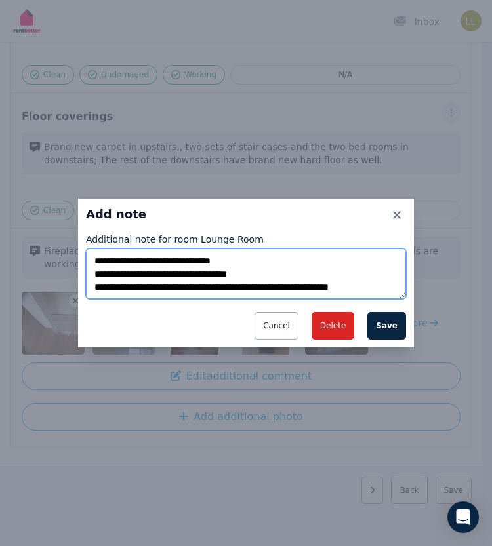
click at [385, 285] on textarea "**********" at bounding box center [246, 274] width 320 height 51
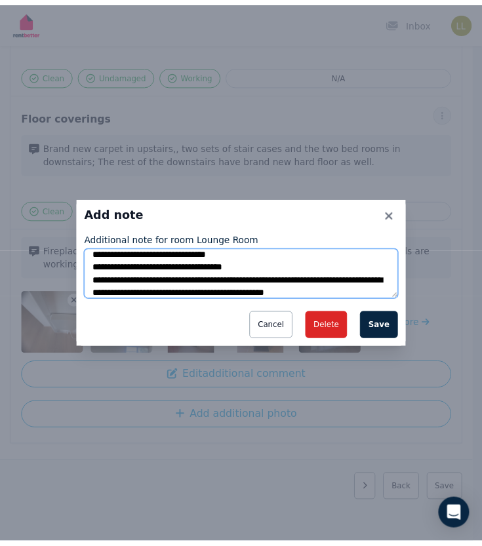
scroll to position [20, 0]
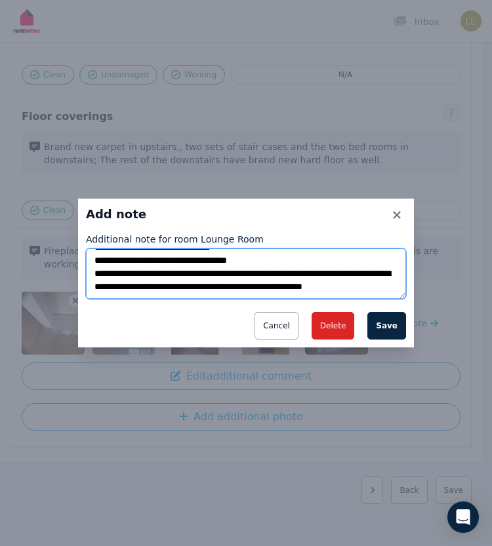
click at [134, 294] on textarea "**********" at bounding box center [246, 274] width 320 height 51
click at [147, 291] on textarea "**********" at bounding box center [246, 274] width 320 height 51
click at [171, 291] on textarea "**********" at bounding box center [246, 274] width 320 height 51
click at [271, 296] on textarea "**********" at bounding box center [246, 274] width 320 height 51
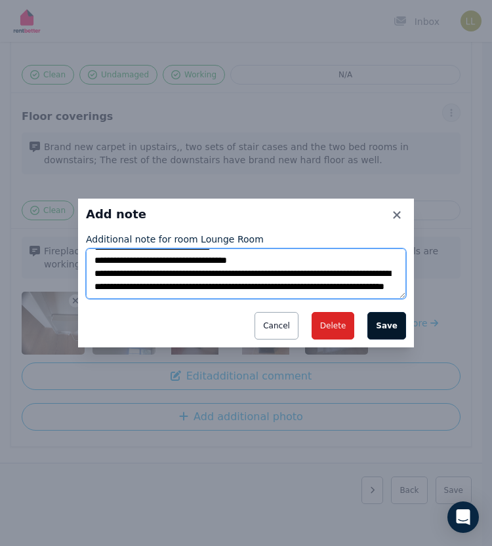
type textarea "**********"
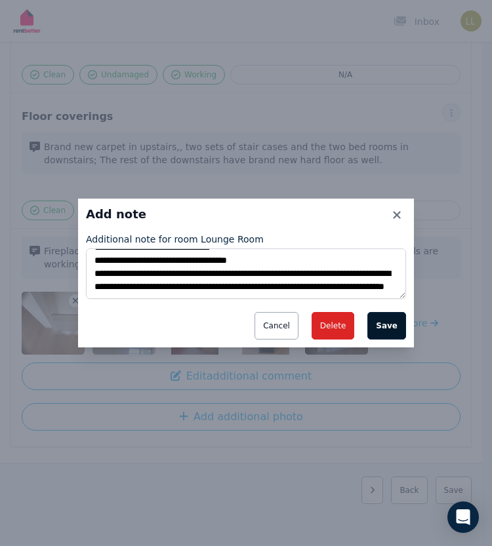
click at [388, 318] on button "Save" at bounding box center [386, 326] width 39 height 28
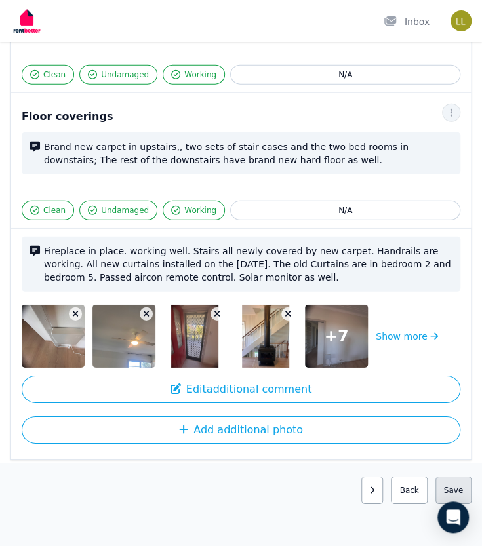
click at [460, 491] on button "Save area" at bounding box center [454, 491] width 36 height 28
click at [417, 490] on button "Back" at bounding box center [404, 491] width 47 height 28
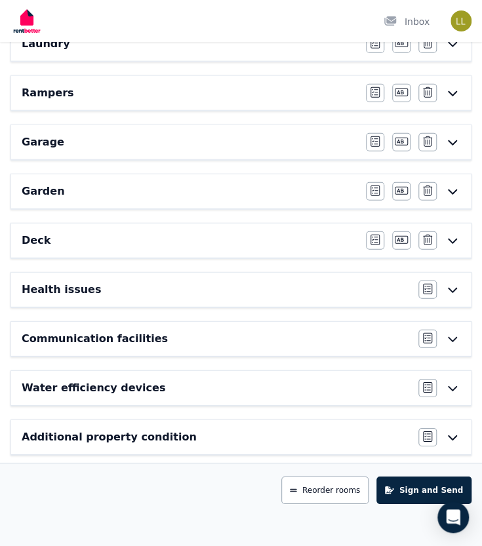
click at [417, 490] on button "Sign and Send" at bounding box center [423, 491] width 95 height 28
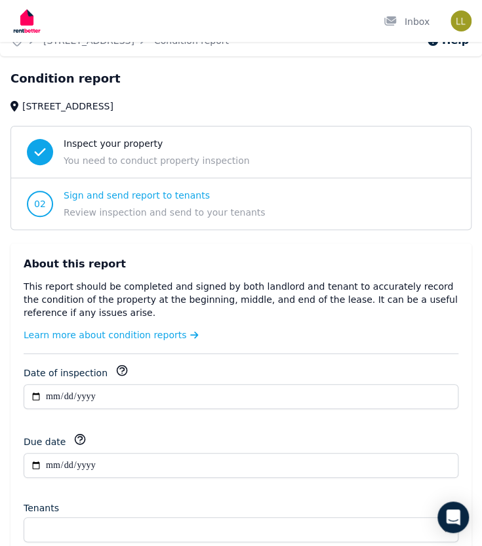
scroll to position [213, 0]
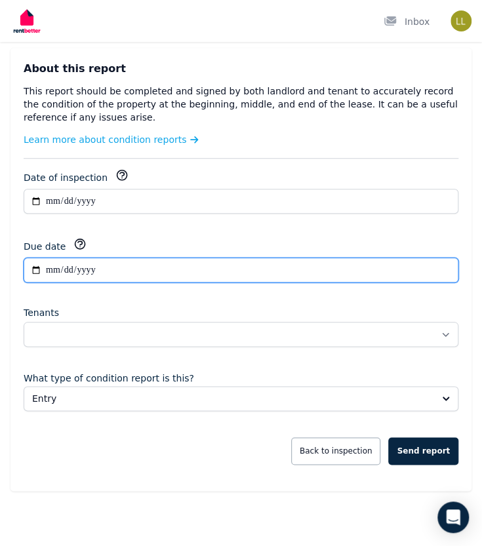
click at [140, 270] on input "**********" at bounding box center [241, 270] width 435 height 25
click at [71, 265] on input "**********" at bounding box center [241, 270] width 435 height 25
click at [98, 266] on input "**********" at bounding box center [241, 270] width 435 height 25
click at [35, 269] on input "**********" at bounding box center [241, 270] width 435 height 25
type input "**********"
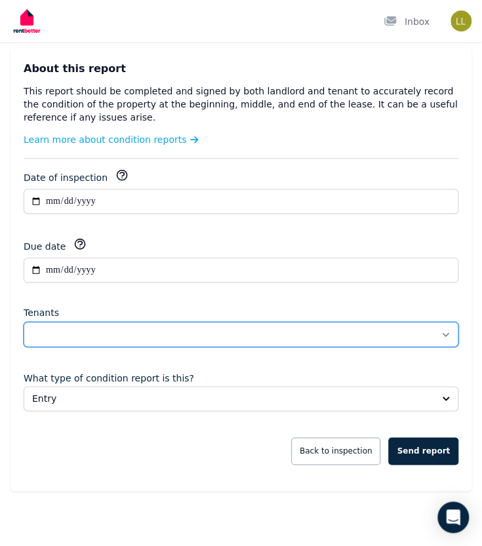
click at [118, 327] on select "**********" at bounding box center [241, 334] width 435 height 25
select select "**********"
click at [24, 322] on select "**********" at bounding box center [241, 334] width 435 height 25
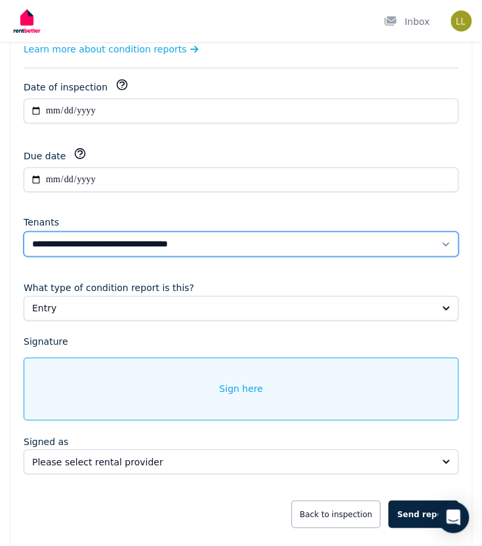
scroll to position [366, 0]
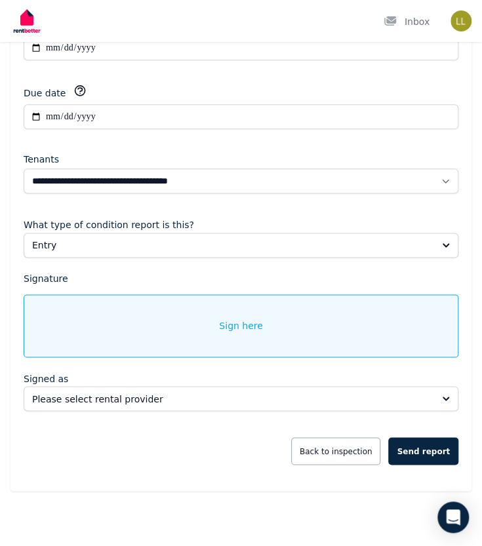
click at [248, 330] on div "Sign here" at bounding box center [241, 325] width 435 height 63
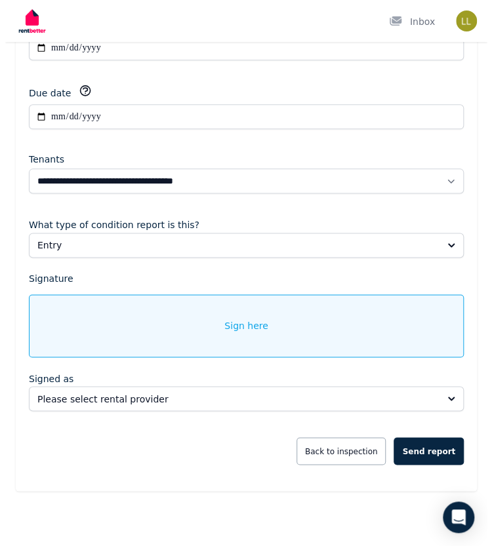
scroll to position [353, 0]
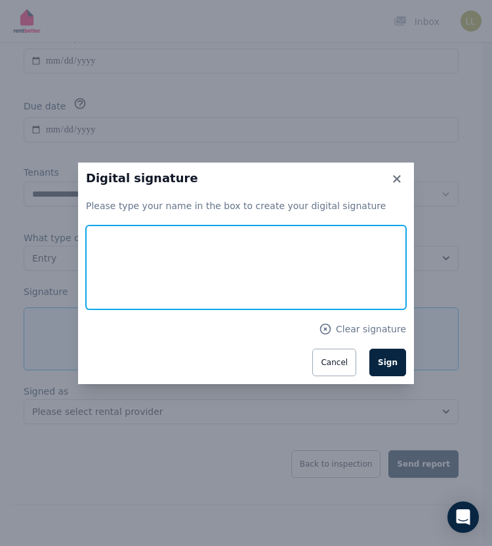
click at [180, 267] on input "text" at bounding box center [246, 268] width 320 height 84
type input "*"
type input "**********"
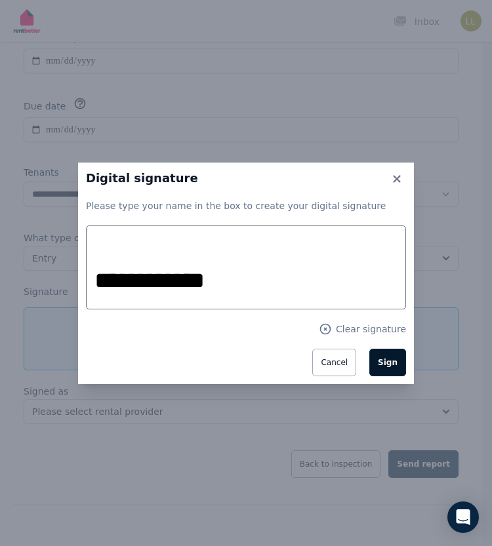
click at [394, 369] on button "Sign" at bounding box center [387, 363] width 37 height 28
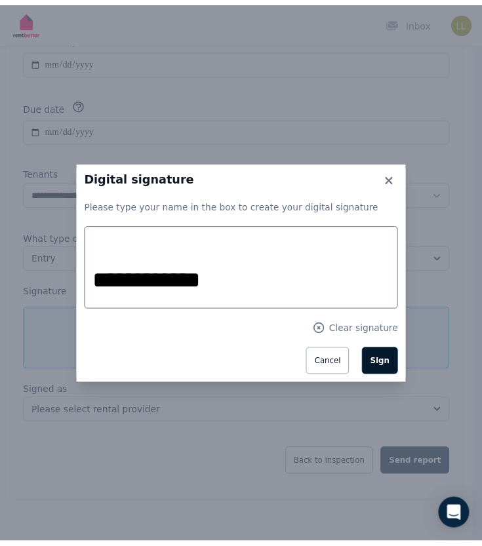
scroll to position [312, 0]
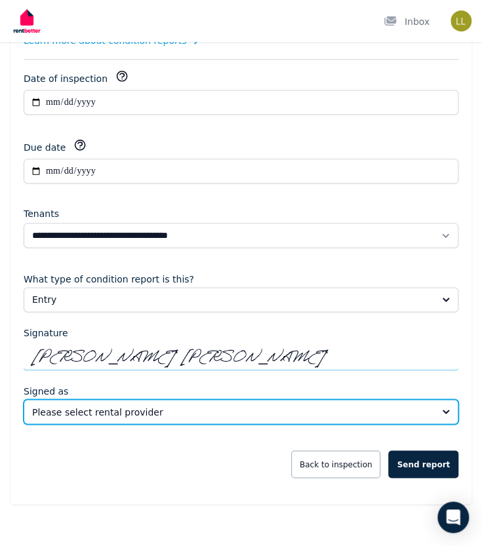
click at [277, 412] on span "Please select rental provider" at bounding box center [231, 411] width 399 height 13
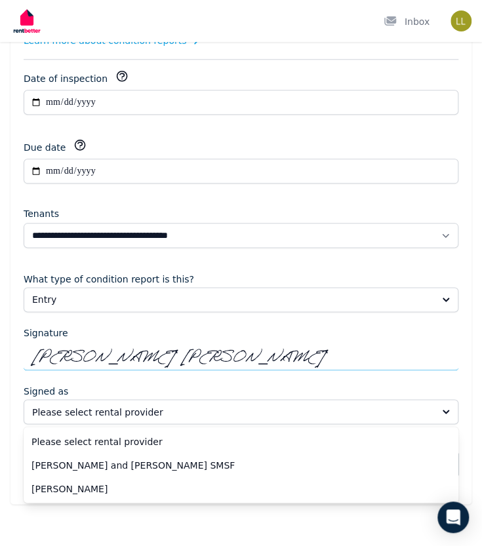
click at [113, 463] on span "[PERSON_NAME] and [PERSON_NAME] SMSF" at bounding box center [232, 464] width 403 height 13
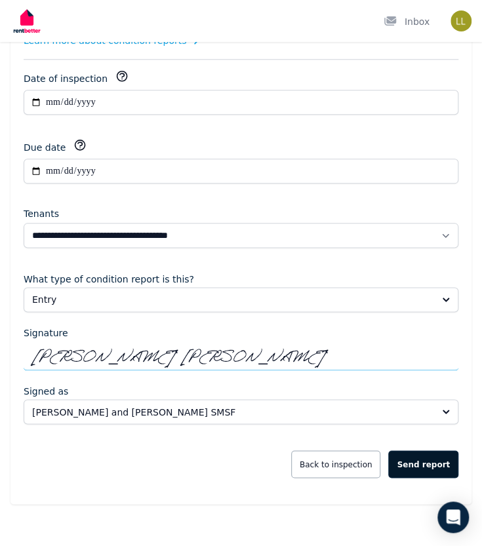
click at [428, 460] on button "Send report" at bounding box center [423, 465] width 70 height 28
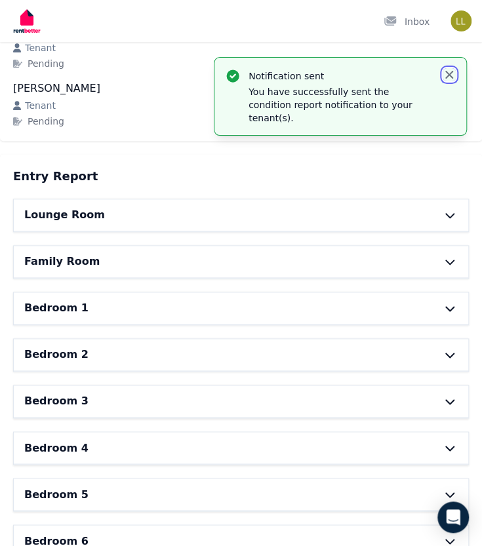
click at [449, 73] on icon "button" at bounding box center [449, 74] width 13 height 13
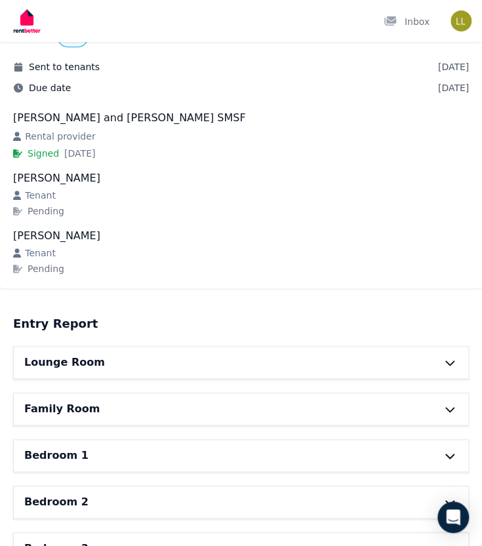
scroll to position [0, 0]
